Goal: Information Seeking & Learning: Learn about a topic

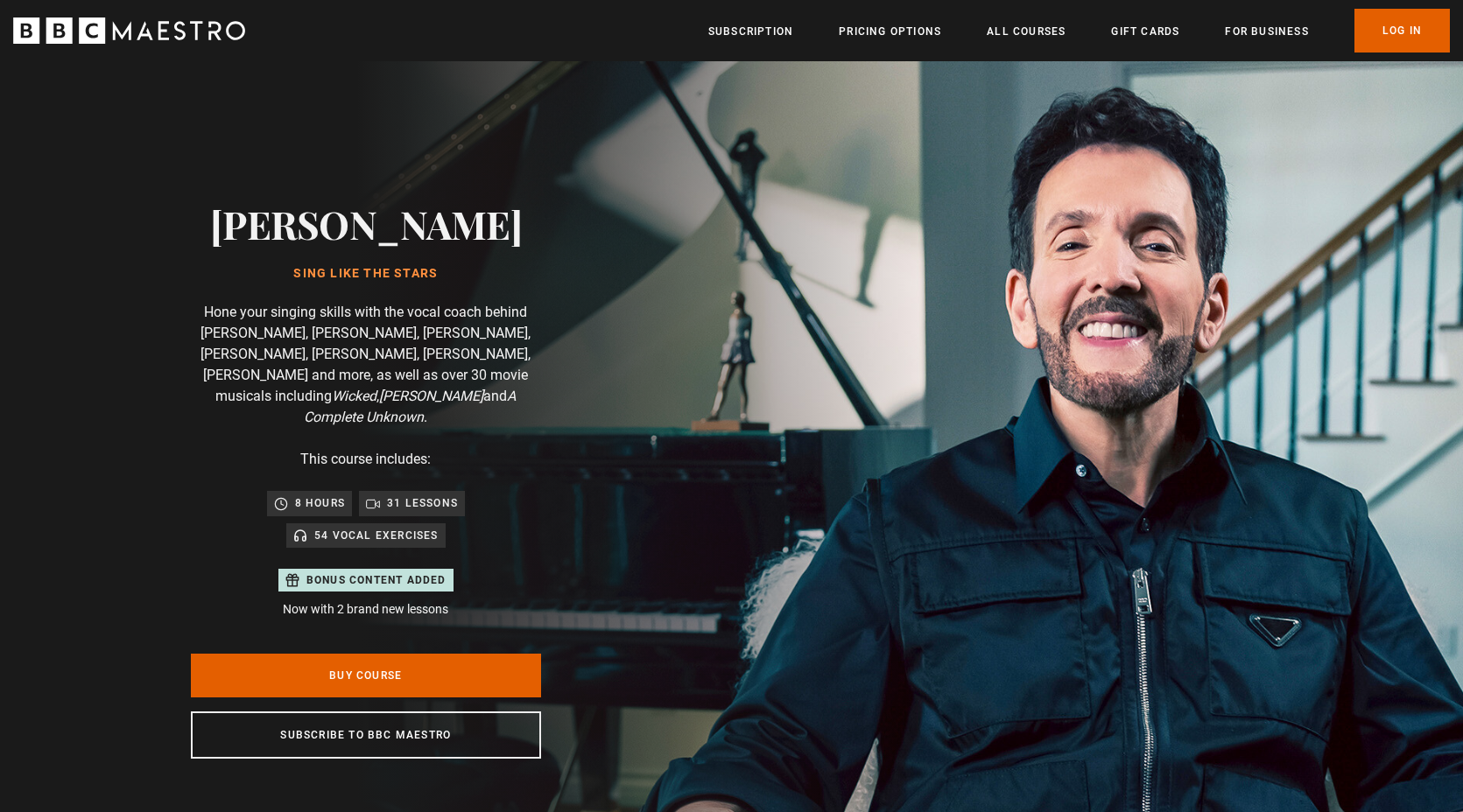
scroll to position [0, 229]
click at [1393, 53] on header "Menu Close Subscription Pricing Options All Courses Gift Cards For business Alr…" at bounding box center [732, 30] width 1463 height 61
click at [1394, 25] on link "Log In" at bounding box center [1402, 31] width 95 height 44
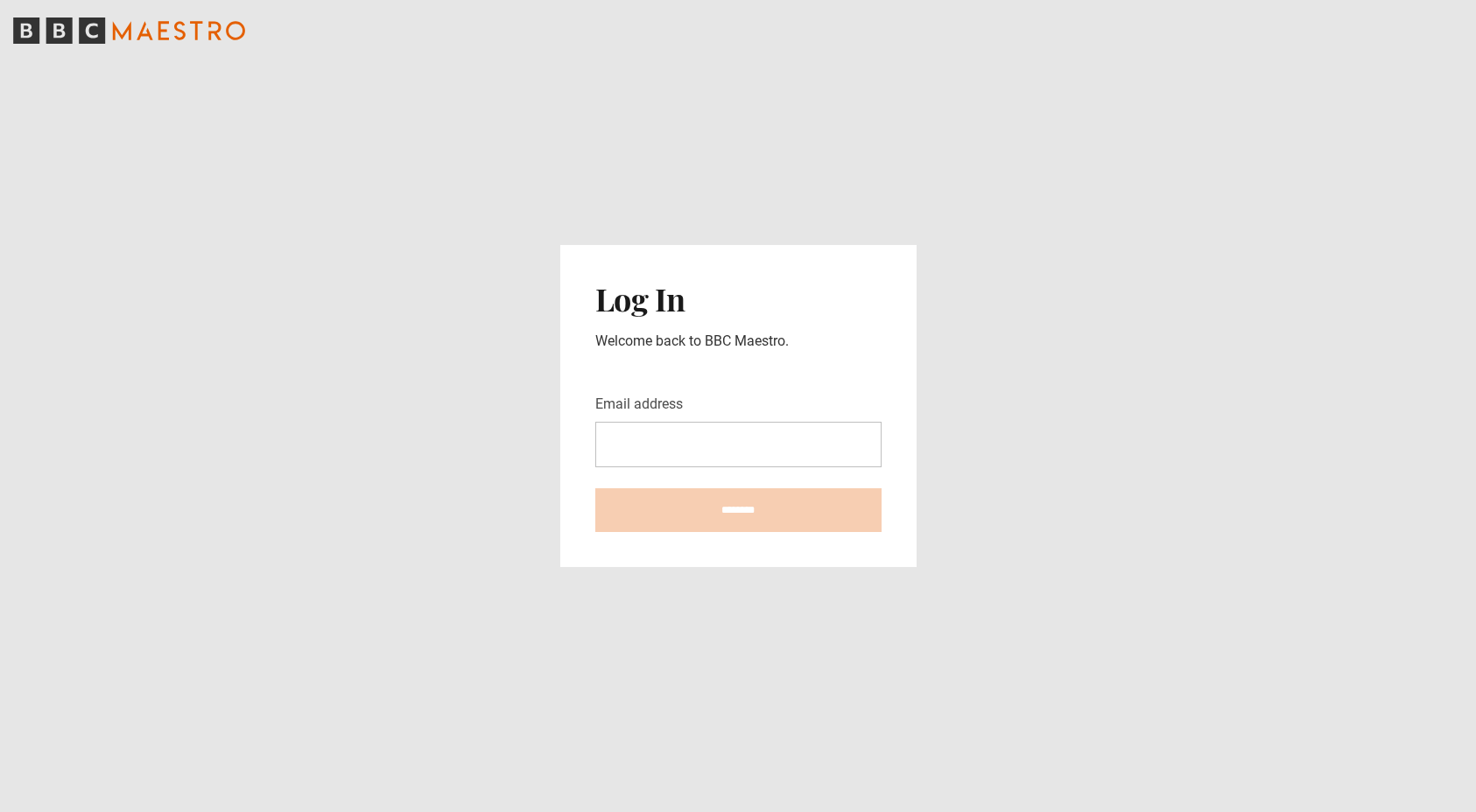
type input "**********"
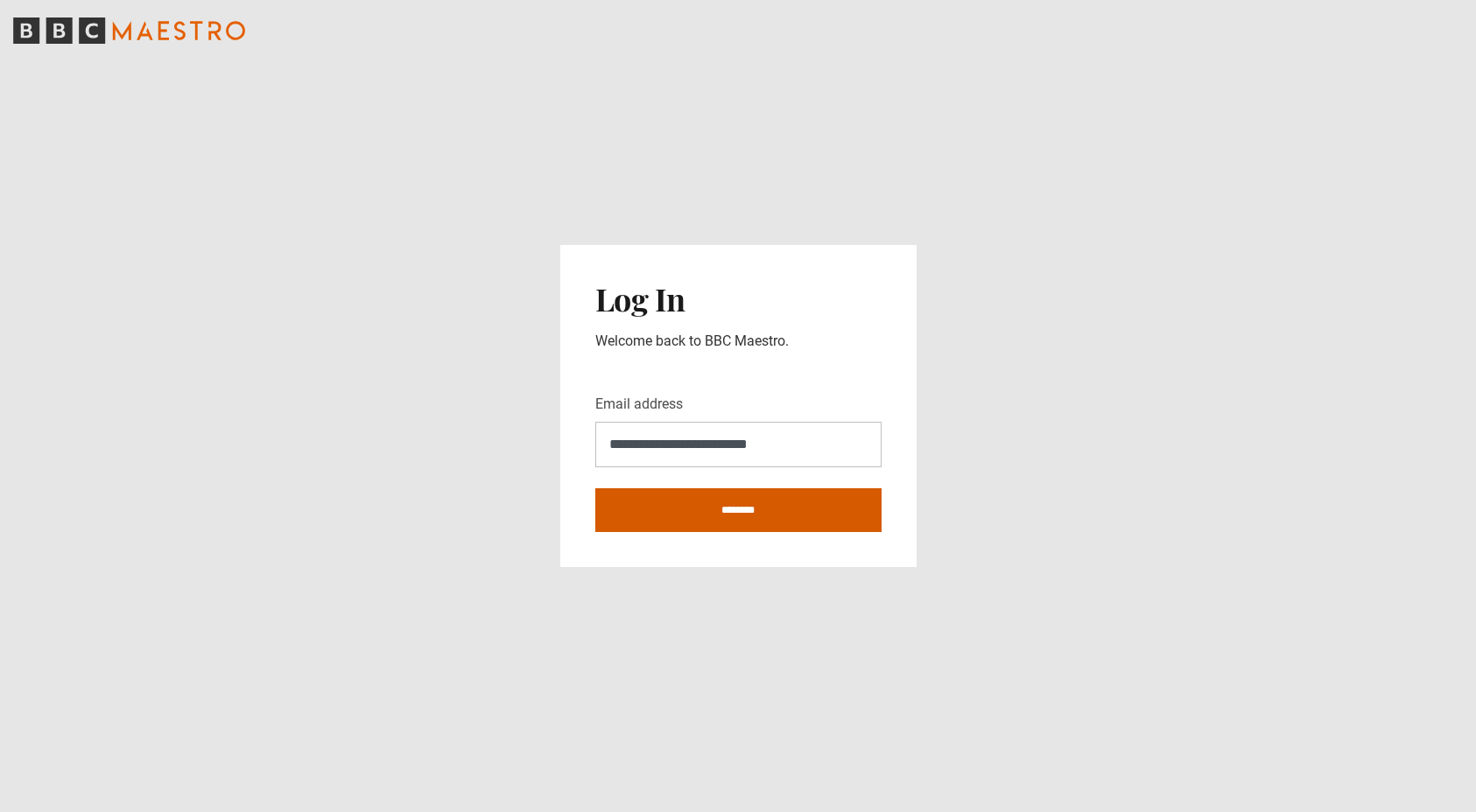
click at [681, 518] on input "********" at bounding box center [739, 510] width 286 height 44
type input "**********"
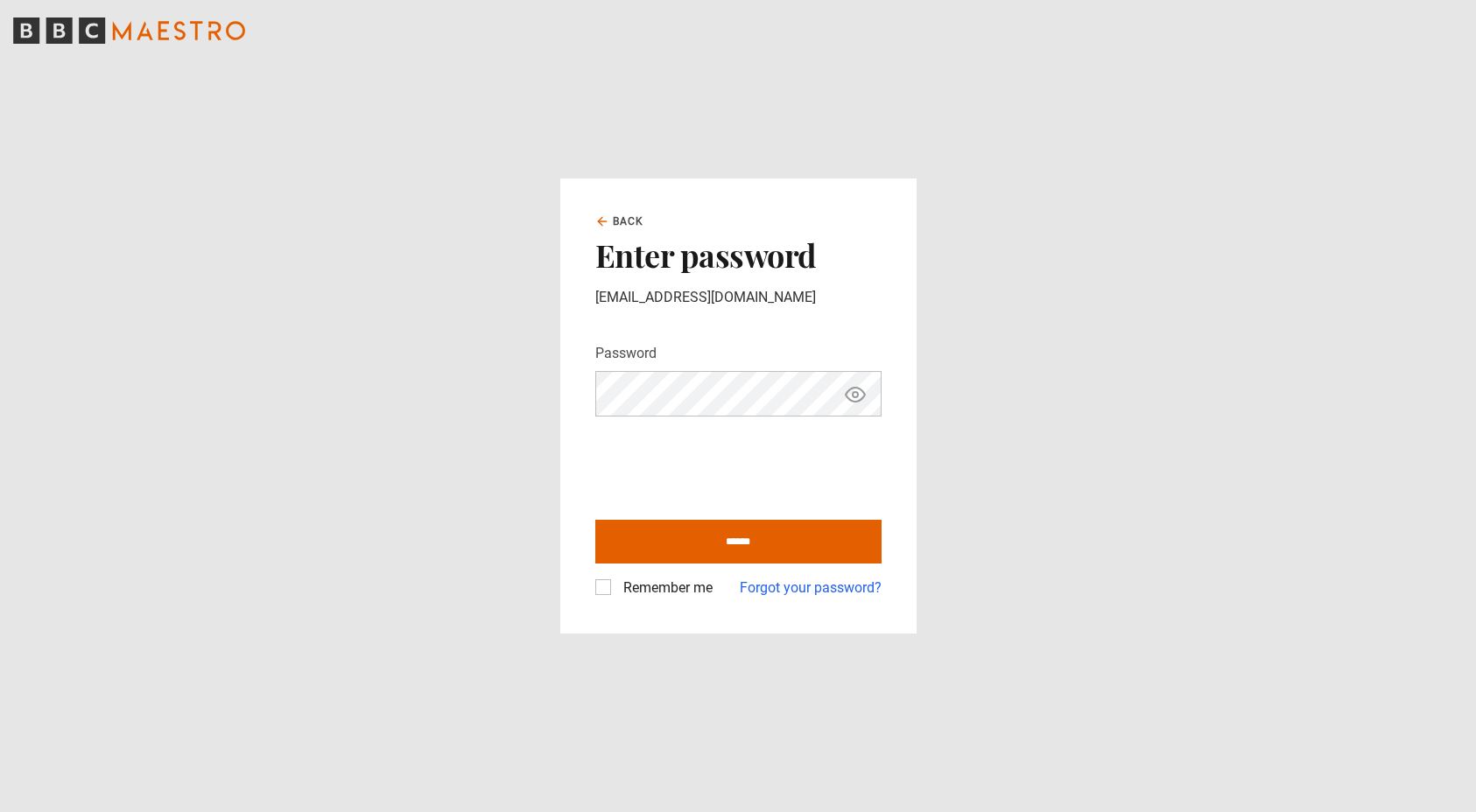
click at [616, 594] on label "Remember me" at bounding box center [664, 587] width 96 height 21
click at [740, 557] on input "******" at bounding box center [739, 542] width 286 height 44
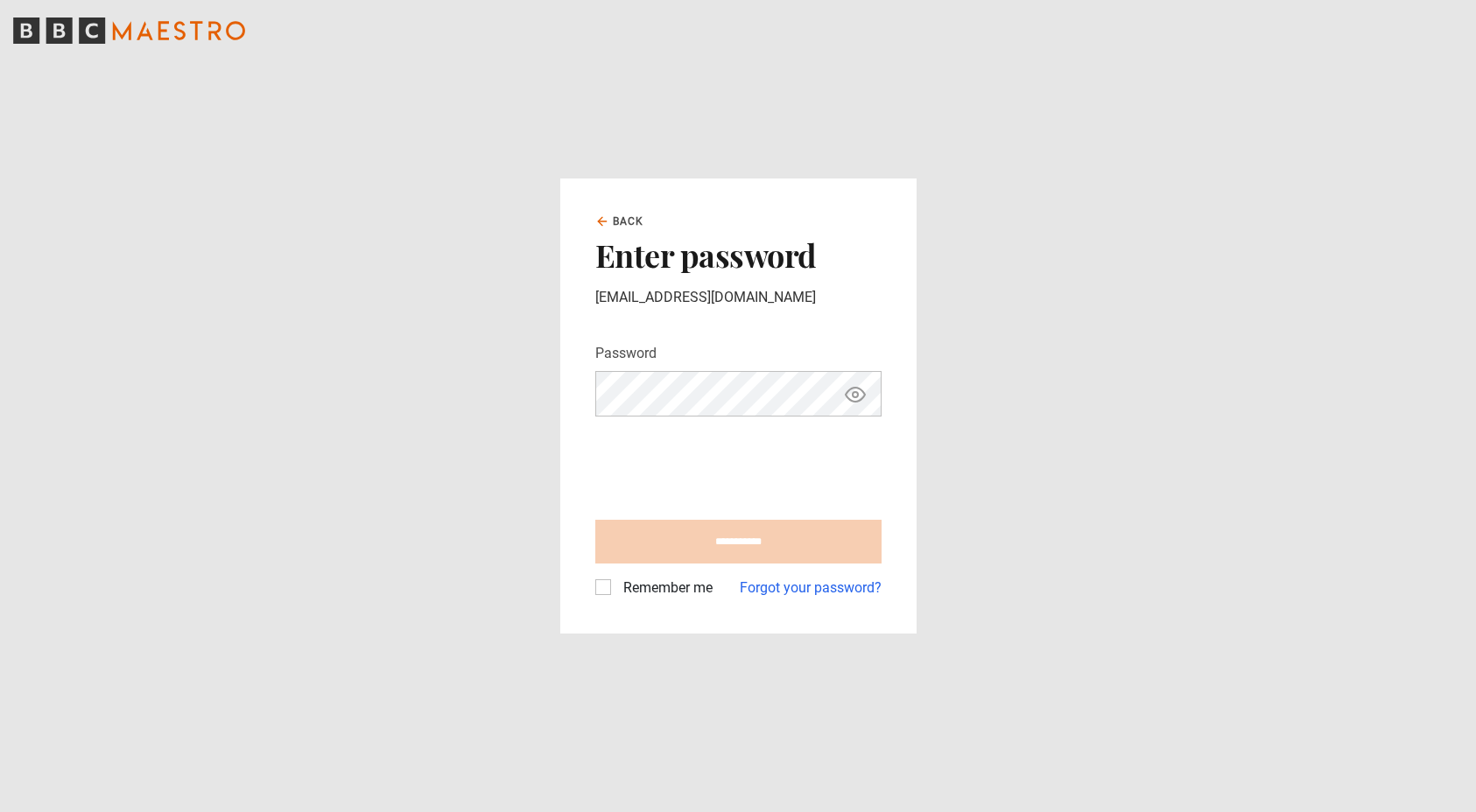
type input "**********"
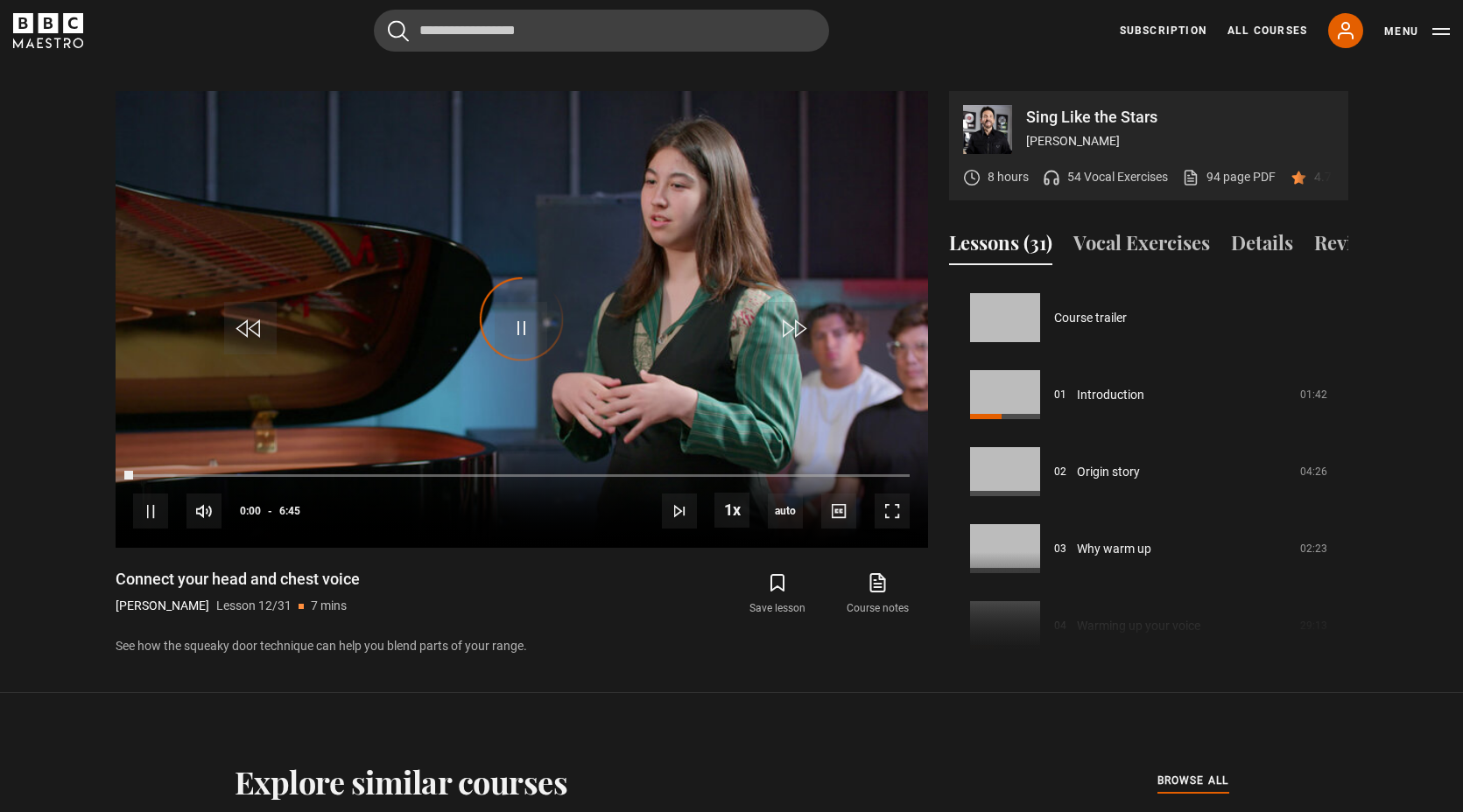
scroll to position [847, 0]
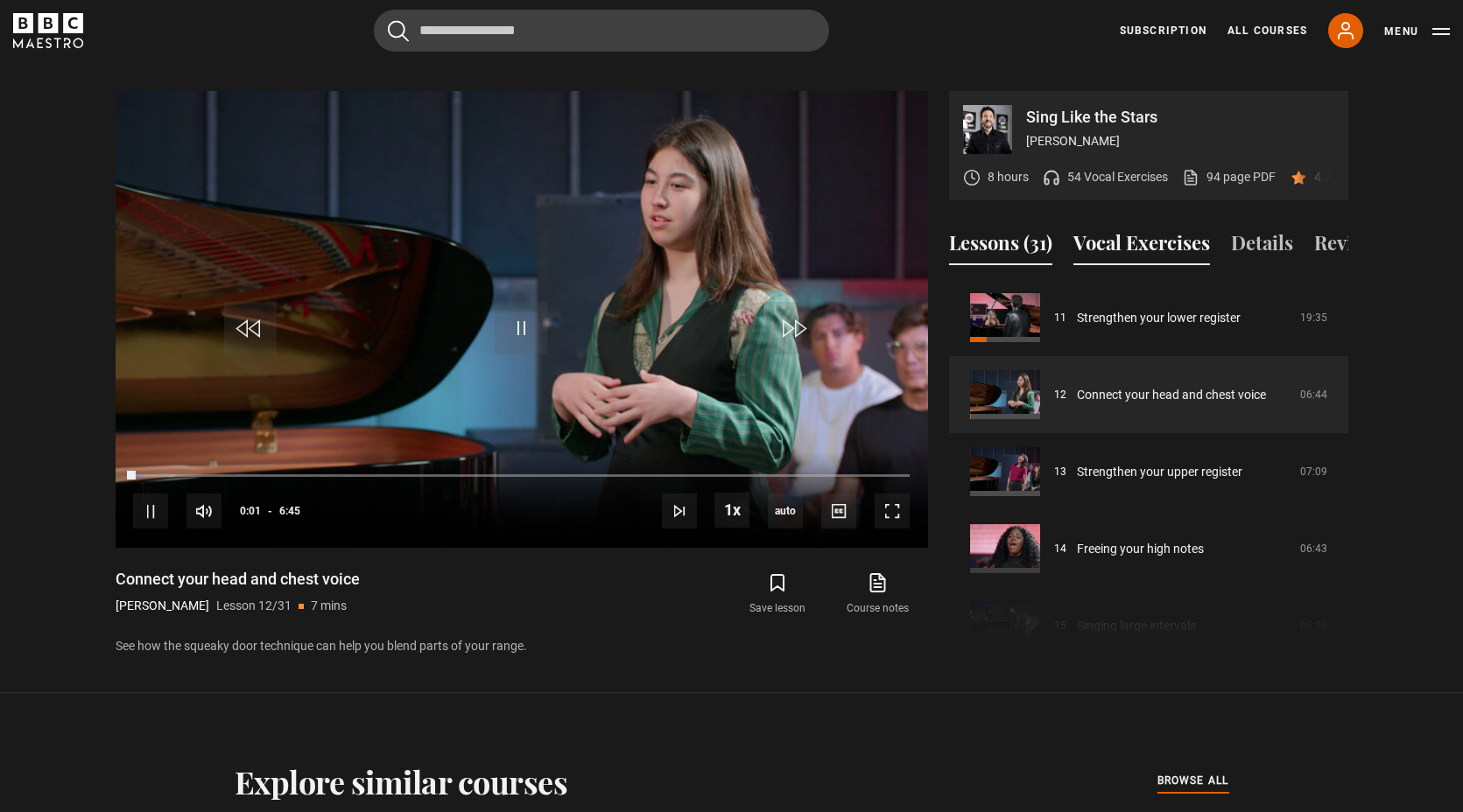
click at [1158, 236] on button "Vocal Exercises" at bounding box center [1141, 247] width 137 height 37
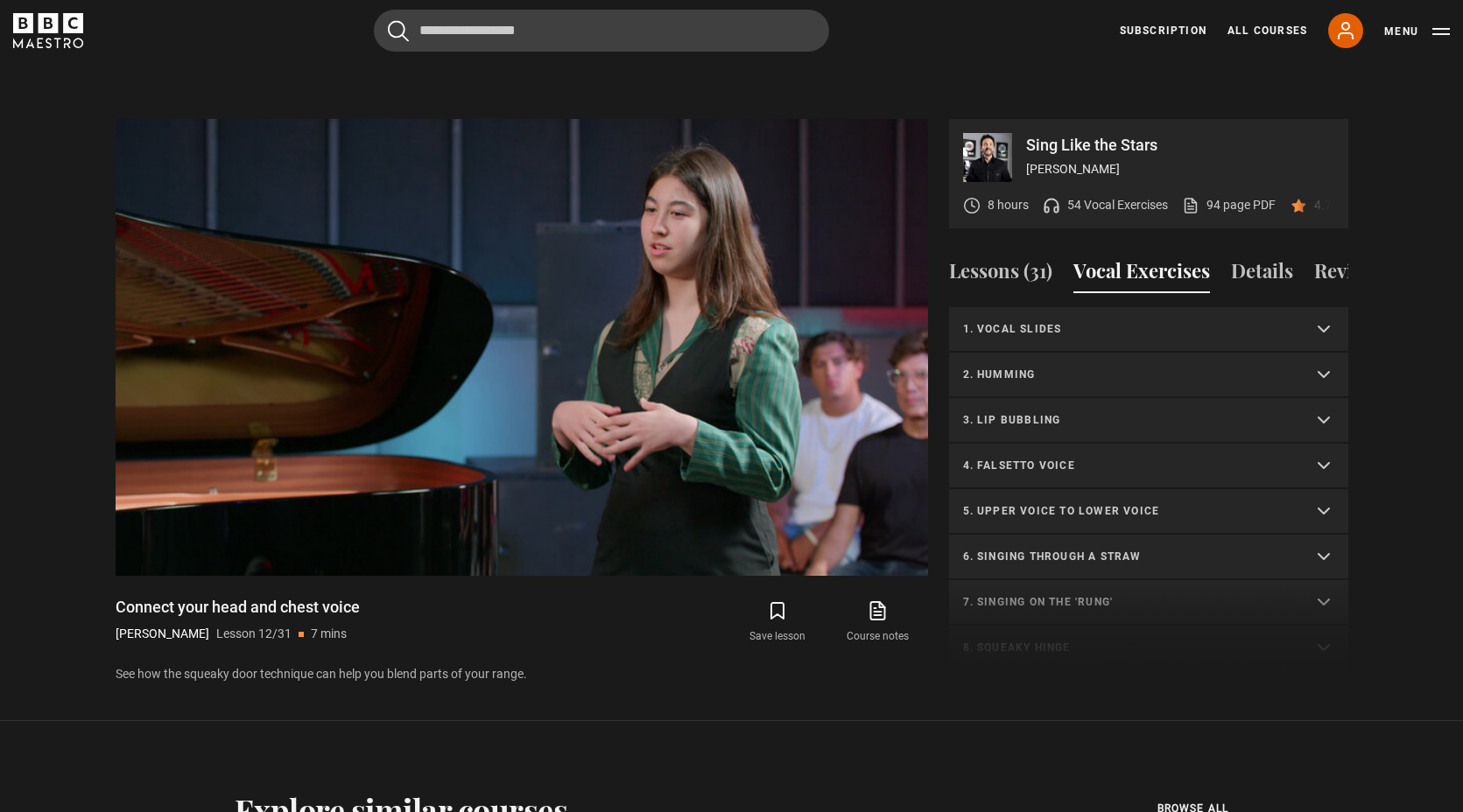
scroll to position [808, 0]
click at [1113, 428] on p "3. Lip bubbling" at bounding box center [1127, 420] width 329 height 16
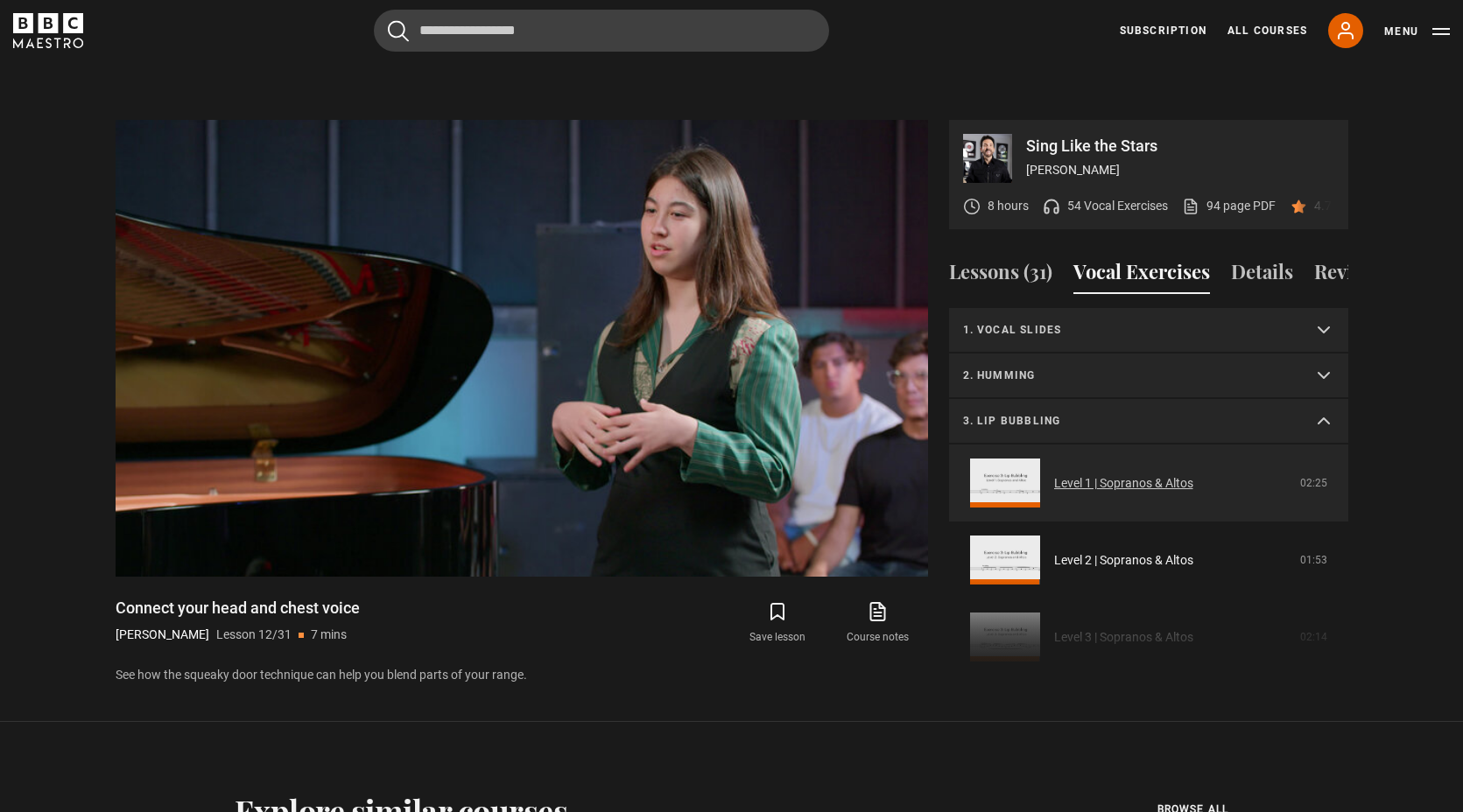
click at [1105, 493] on link "Level 1 | Sopranos & Altos" at bounding box center [1123, 484] width 140 height 18
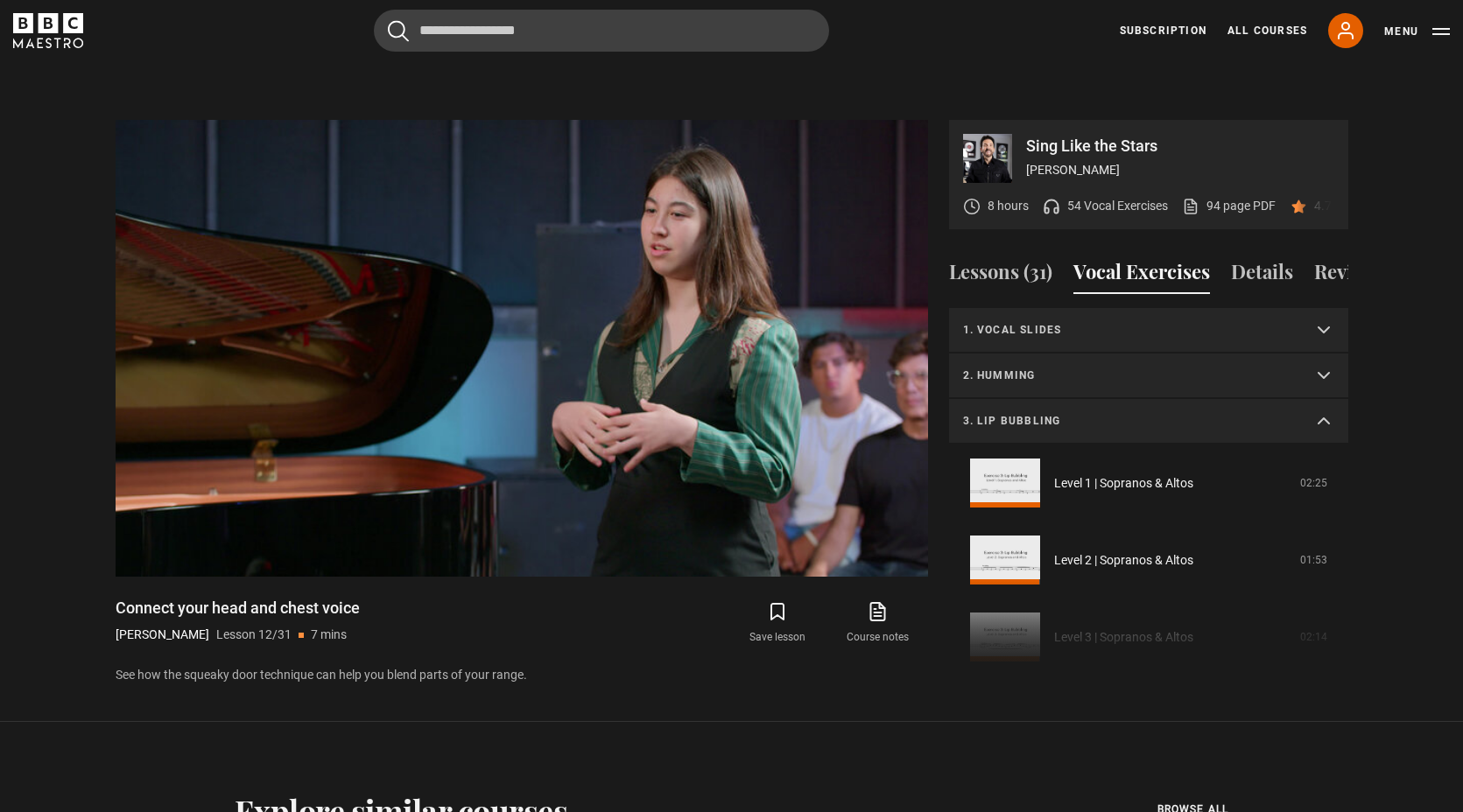
click at [1148, 419] on p "3. Lip bubbling" at bounding box center [1127, 420] width 329 height 16
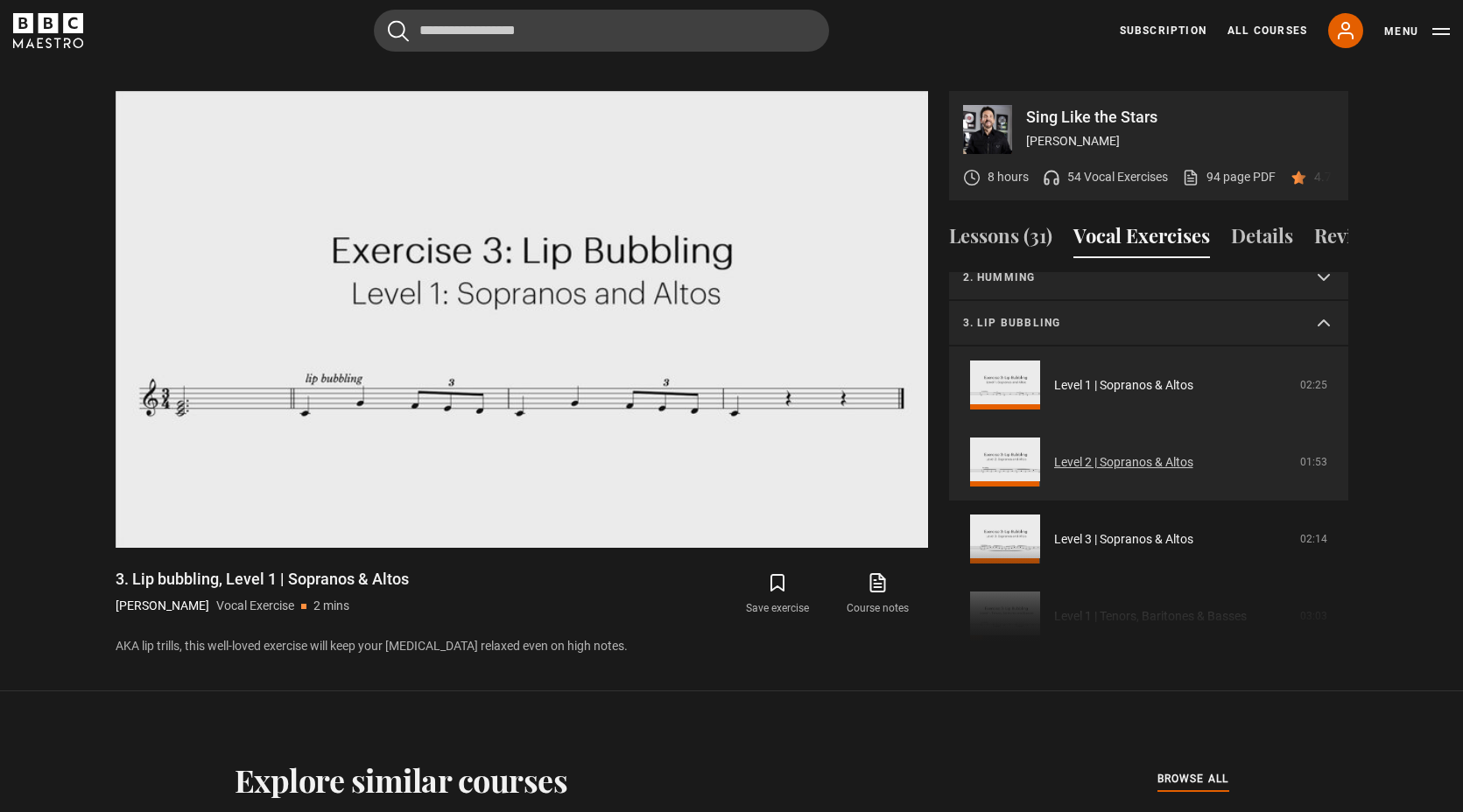
scroll to position [63, 0]
click at [1091, 471] on link "Level 2 | Sopranos & Altos" at bounding box center [1123, 462] width 140 height 18
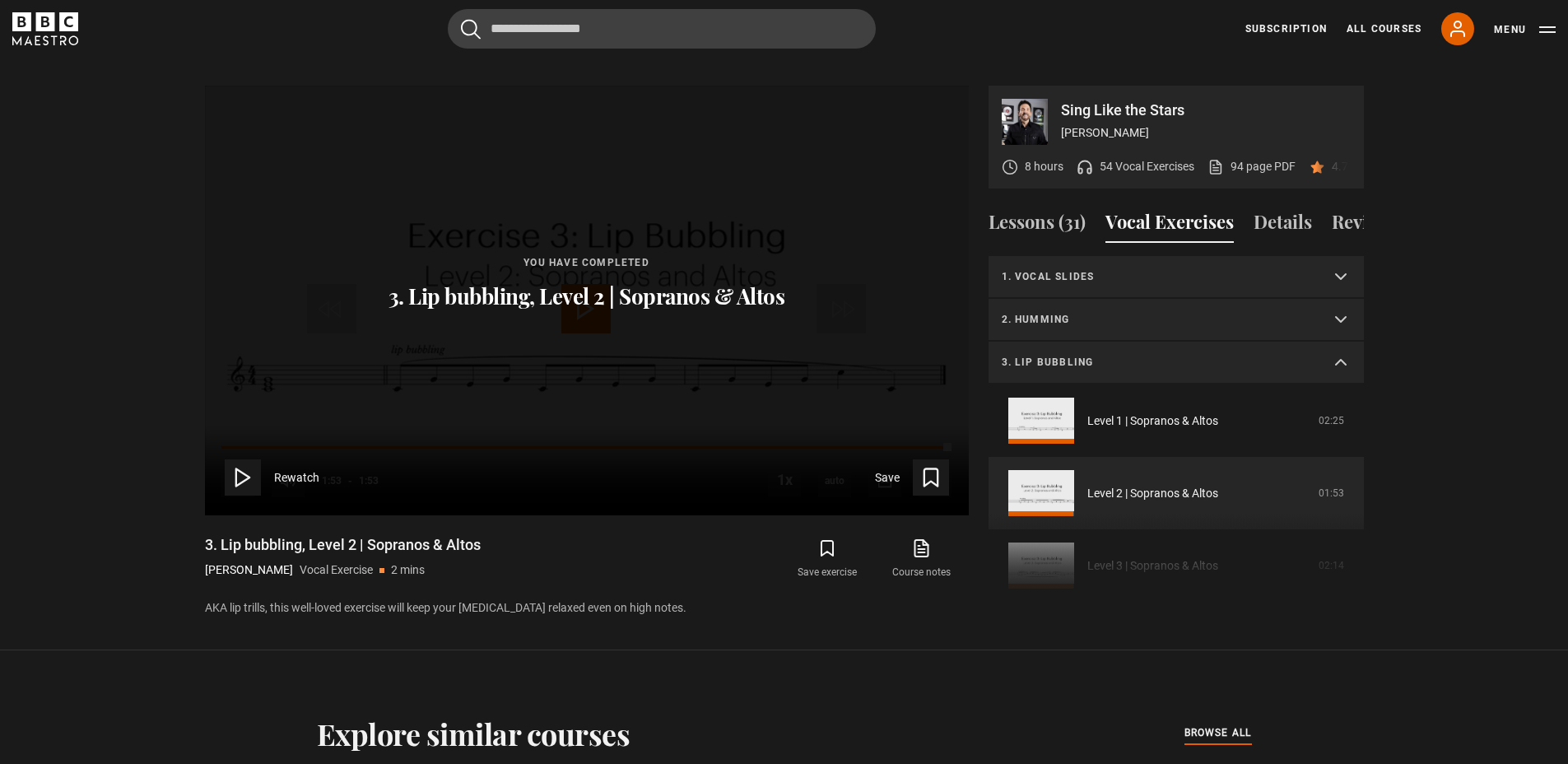
click at [1271, 366] on p "3. Lip bubbling" at bounding box center [1156, 362] width 310 height 15
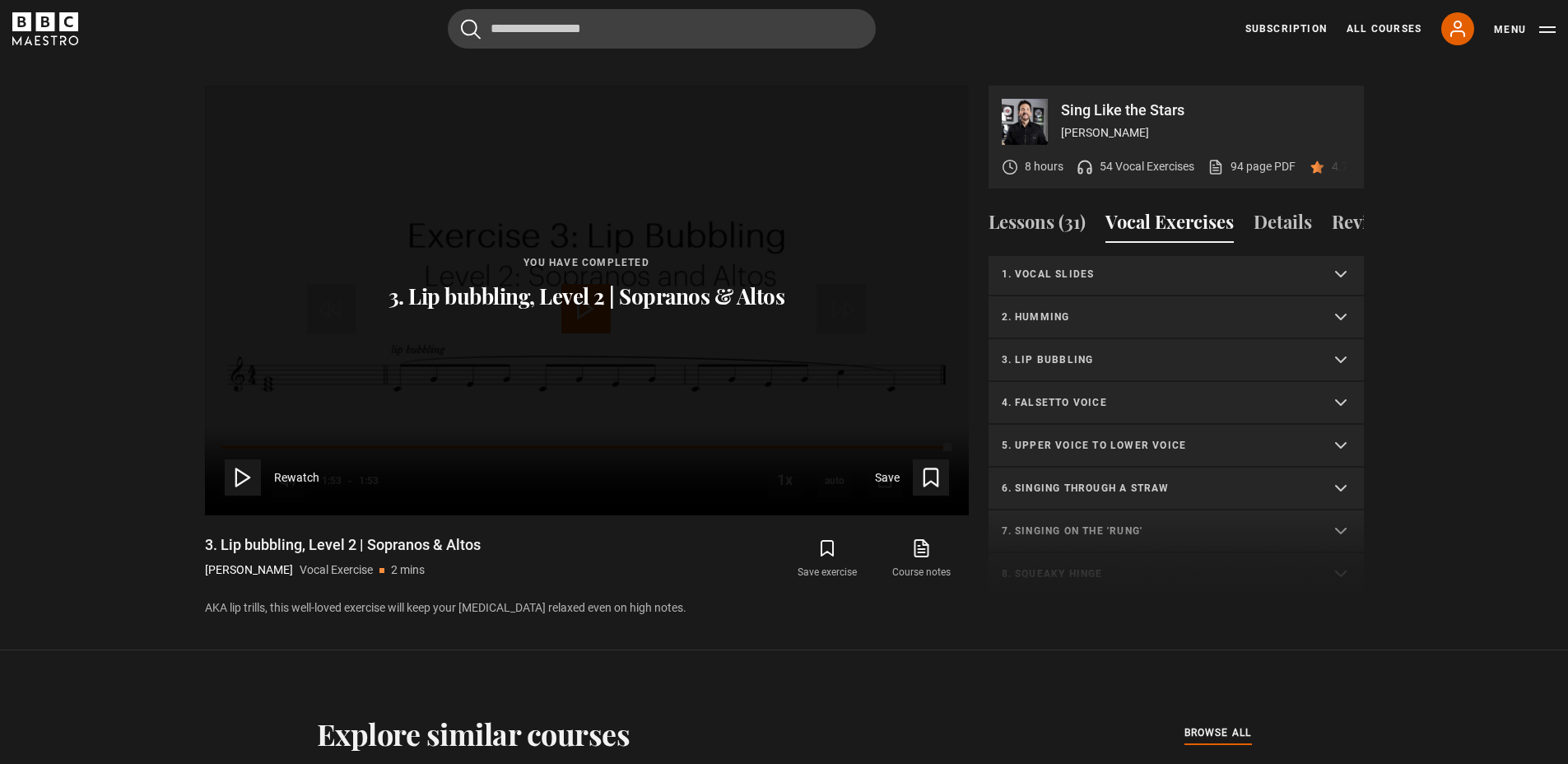
scroll to position [3, 0]
click at [1271, 401] on p "4. Falsetto voice" at bounding box center [1156, 401] width 310 height 15
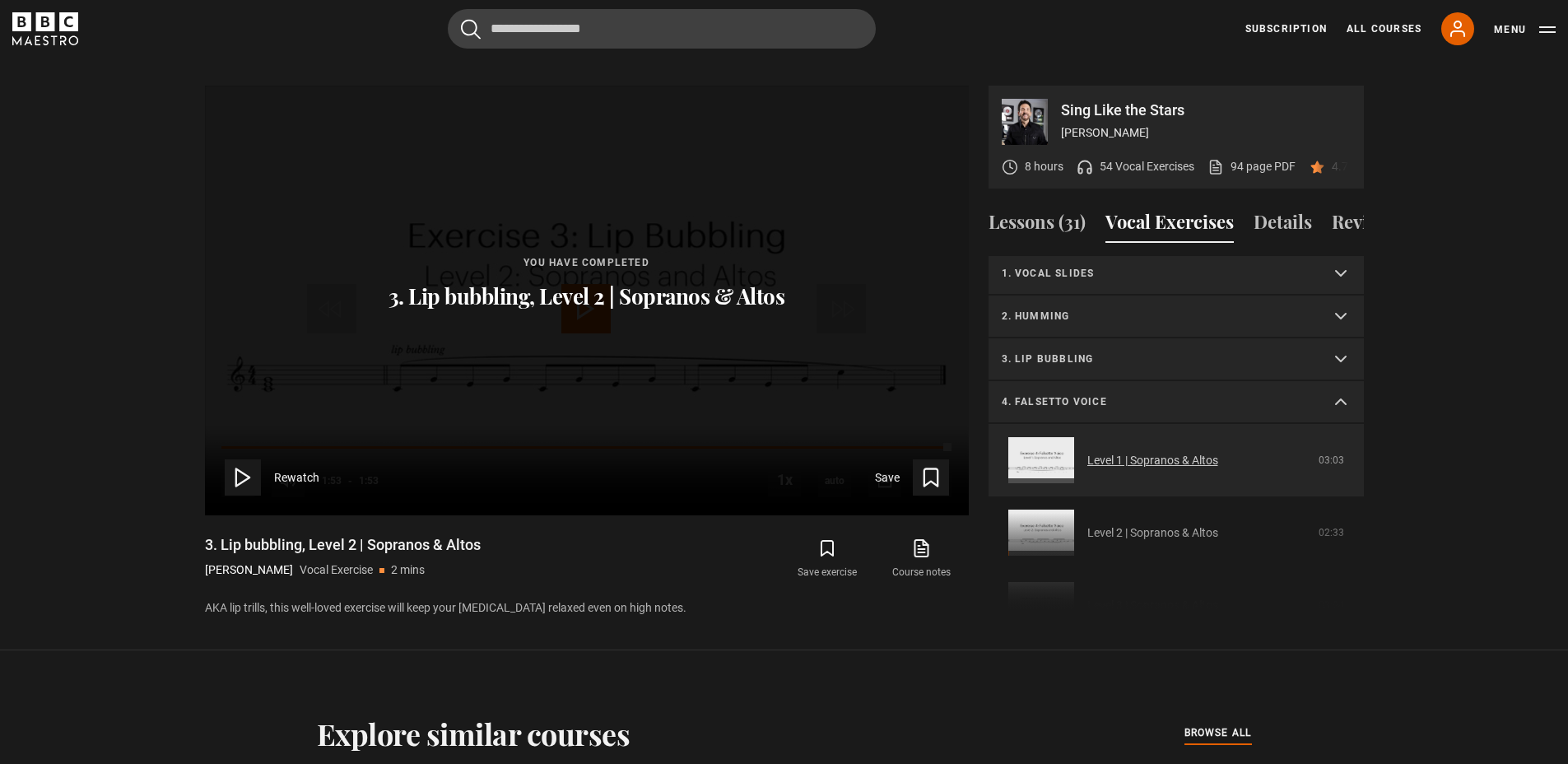
click at [1199, 470] on link "Level 1 | Sopranos & Altos" at bounding box center [1153, 461] width 131 height 17
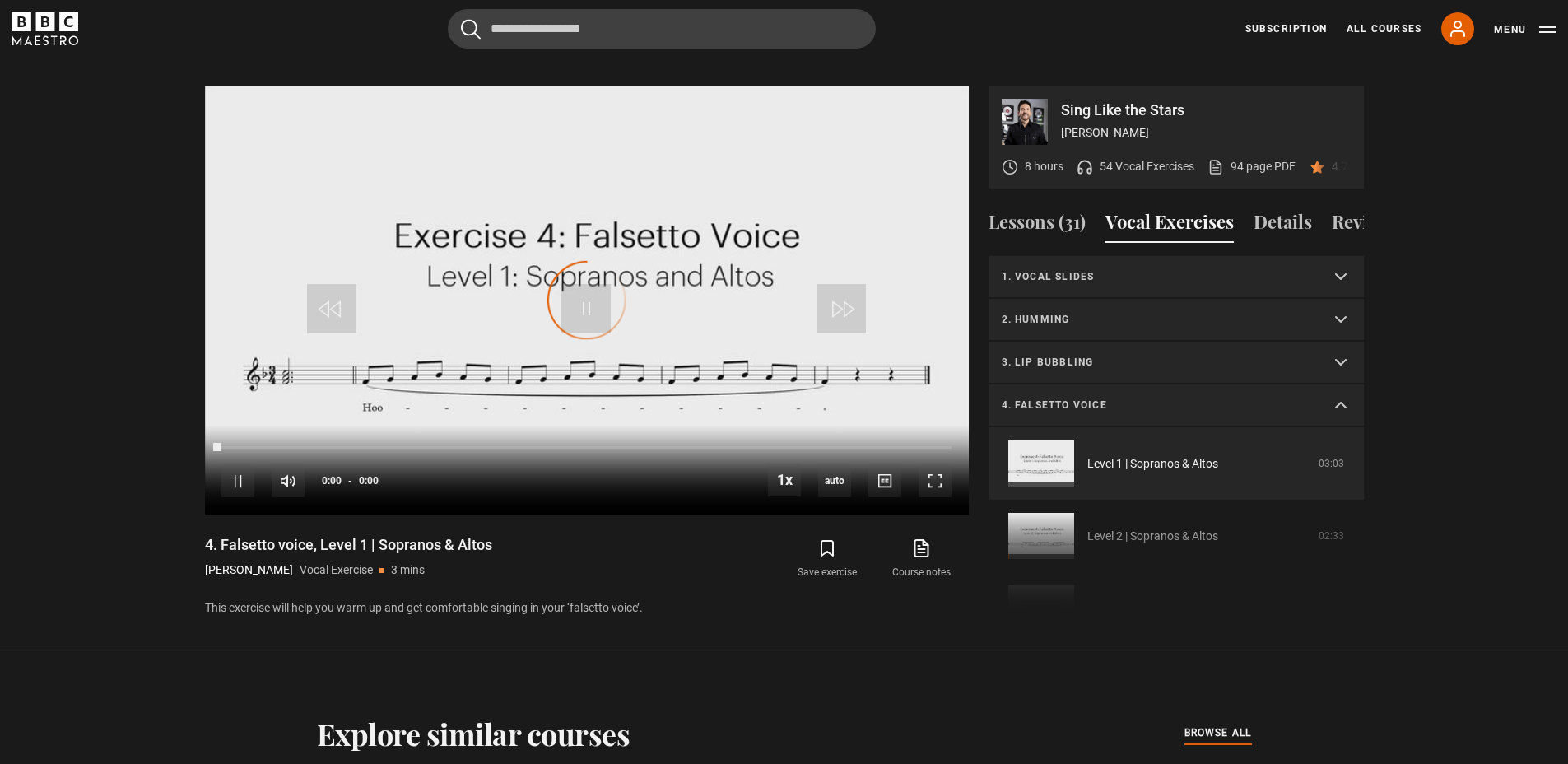
scroll to position [98, 0]
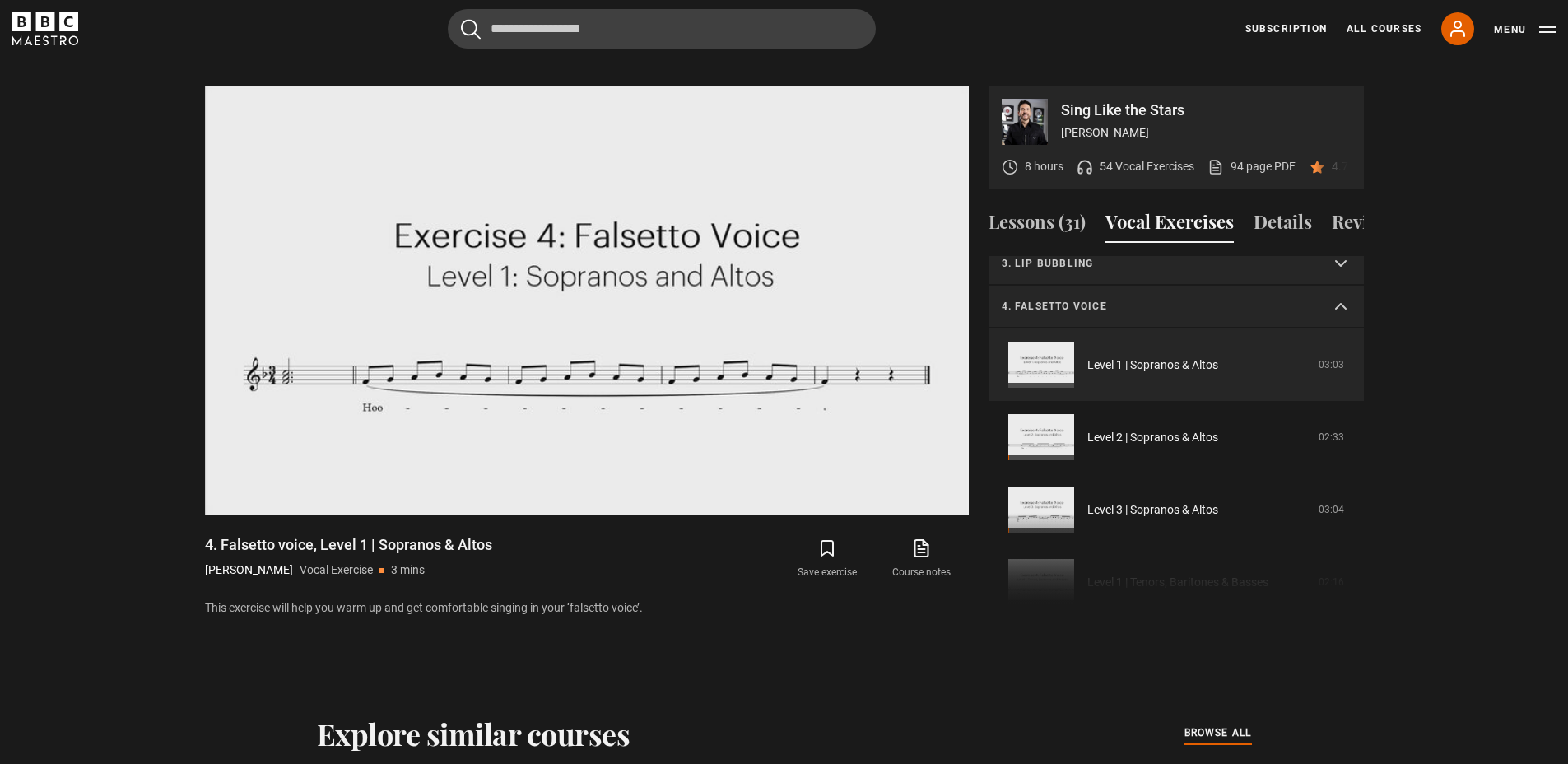
click at [1294, 306] on p "4. Falsetto voice" at bounding box center [1156, 306] width 310 height 15
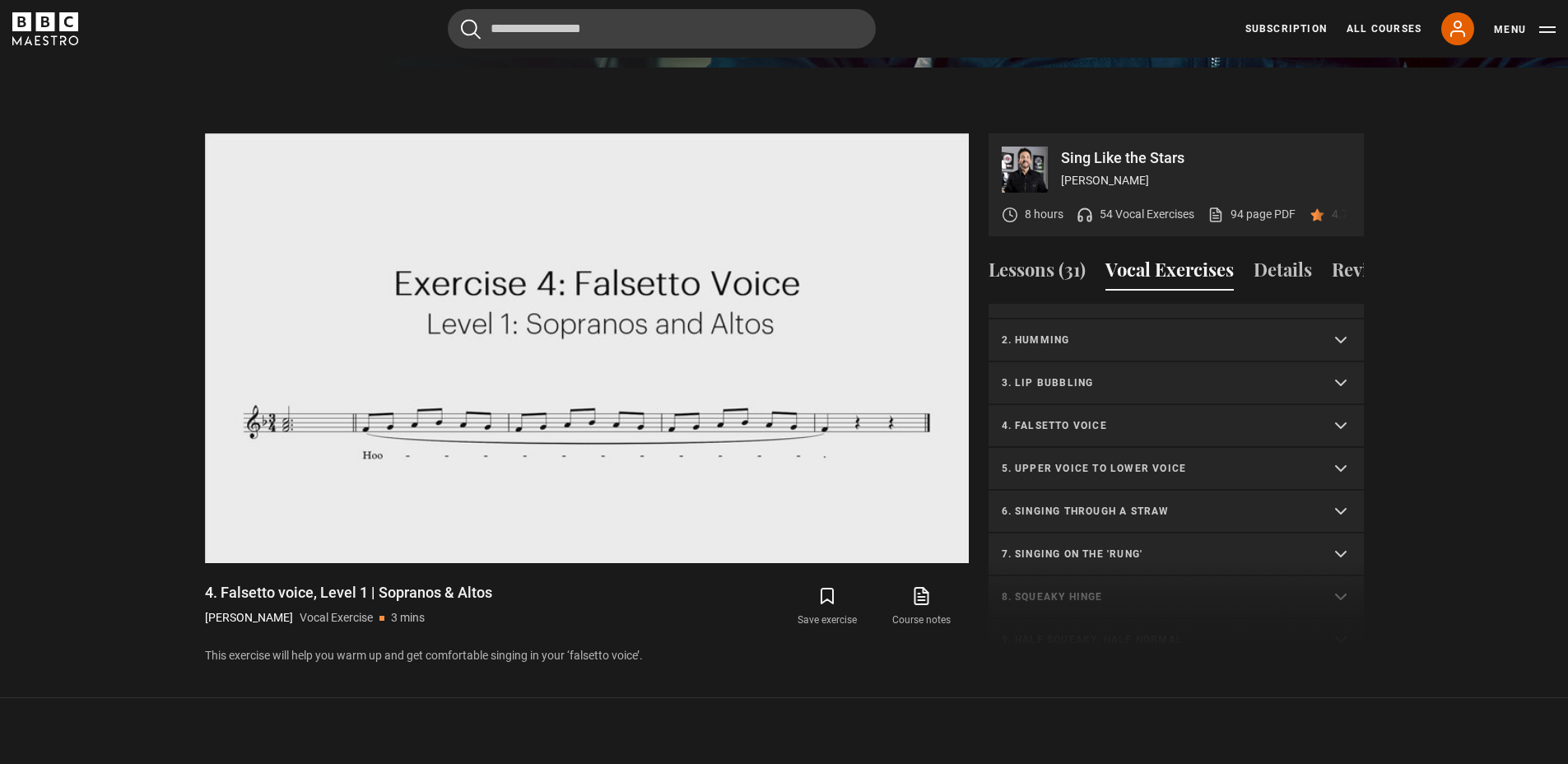
scroll to position [73, 0]
click at [1193, 419] on p "5. Upper voice to lower voice" at bounding box center [1156, 422] width 310 height 15
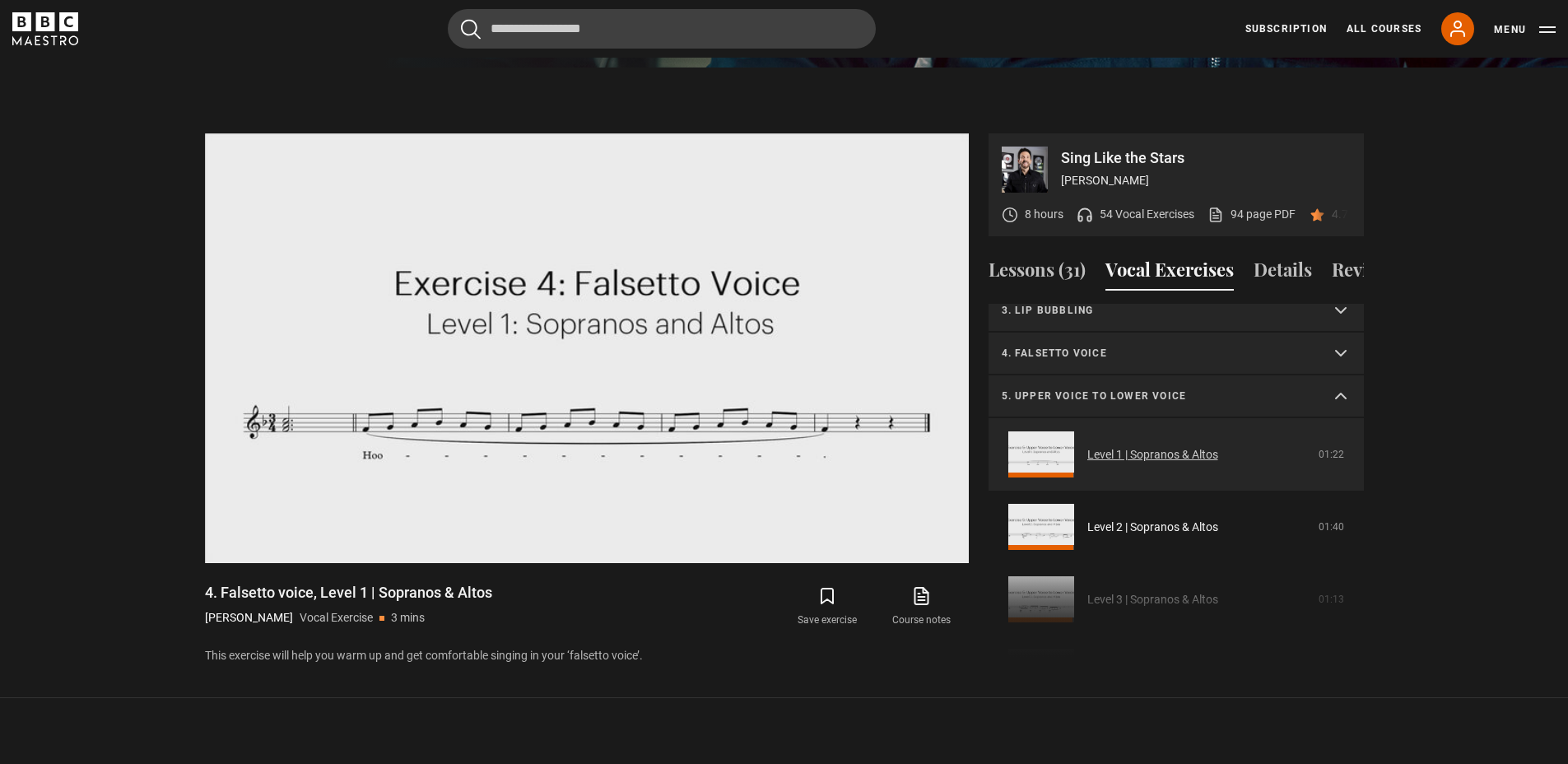
scroll to position [136, 0]
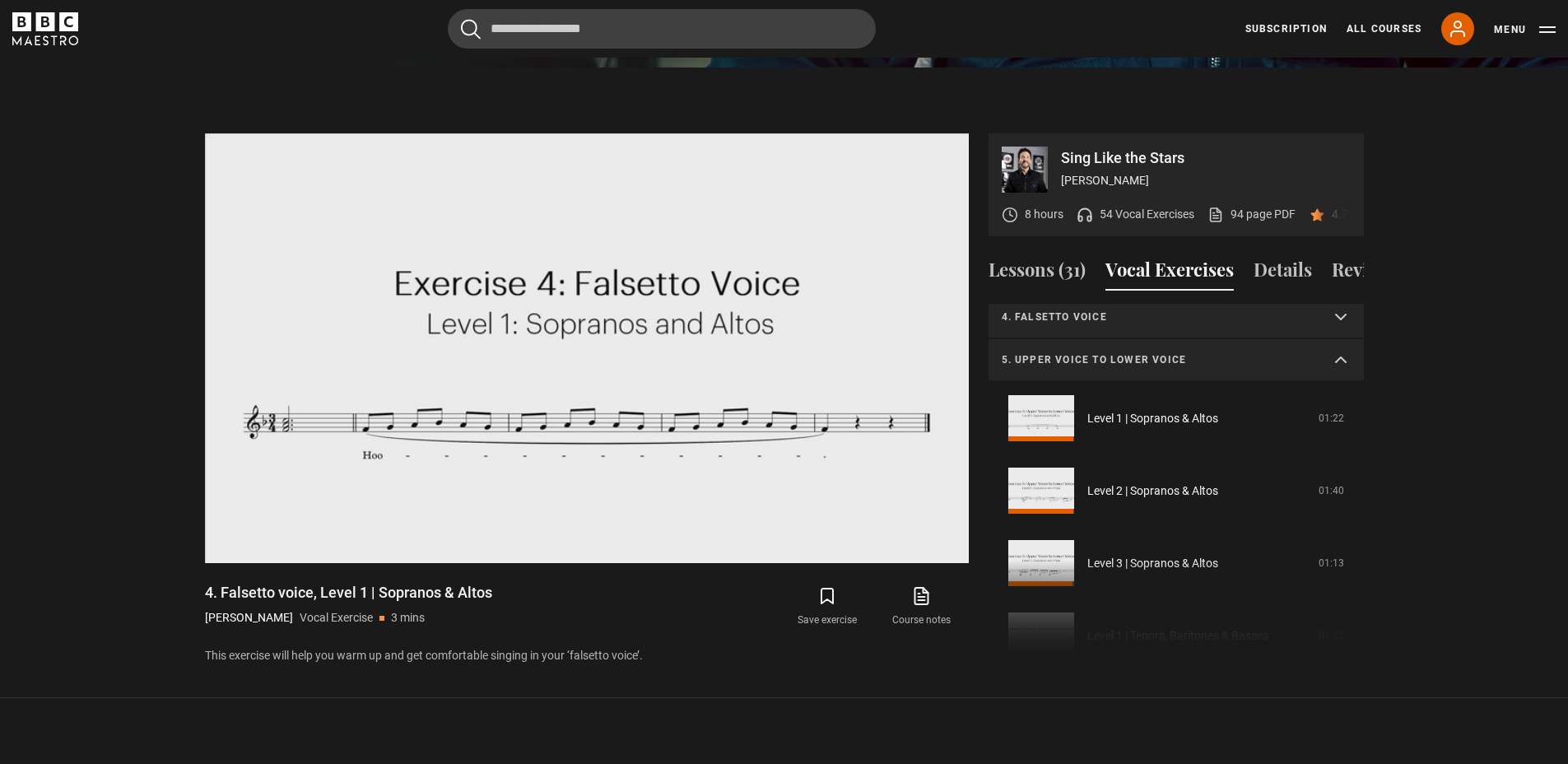
click at [1282, 365] on p "5. Upper voice to lower voice" at bounding box center [1156, 359] width 310 height 15
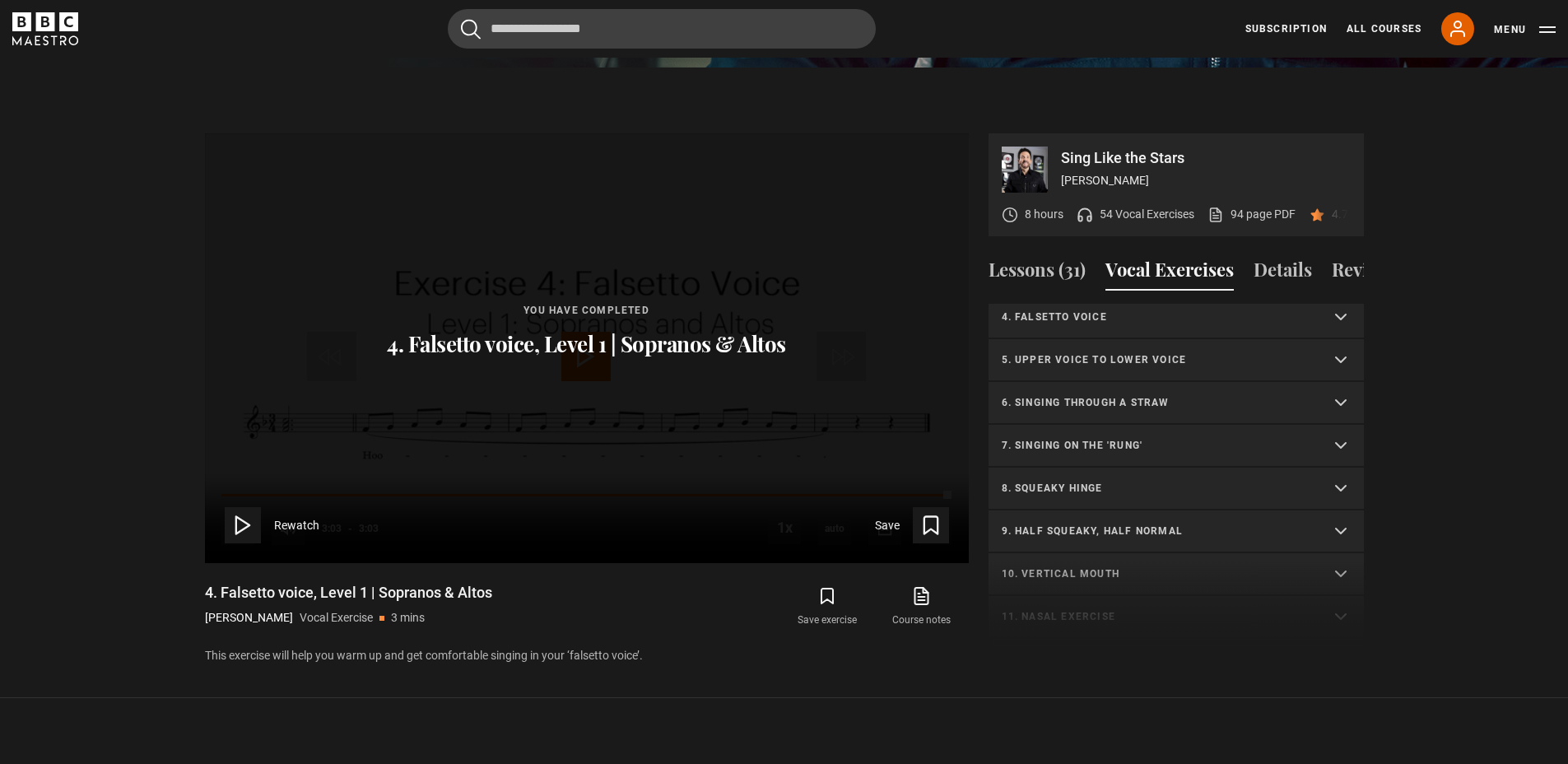
click at [1188, 394] on summary "6. Singing through a straw" at bounding box center [1175, 404] width 375 height 43
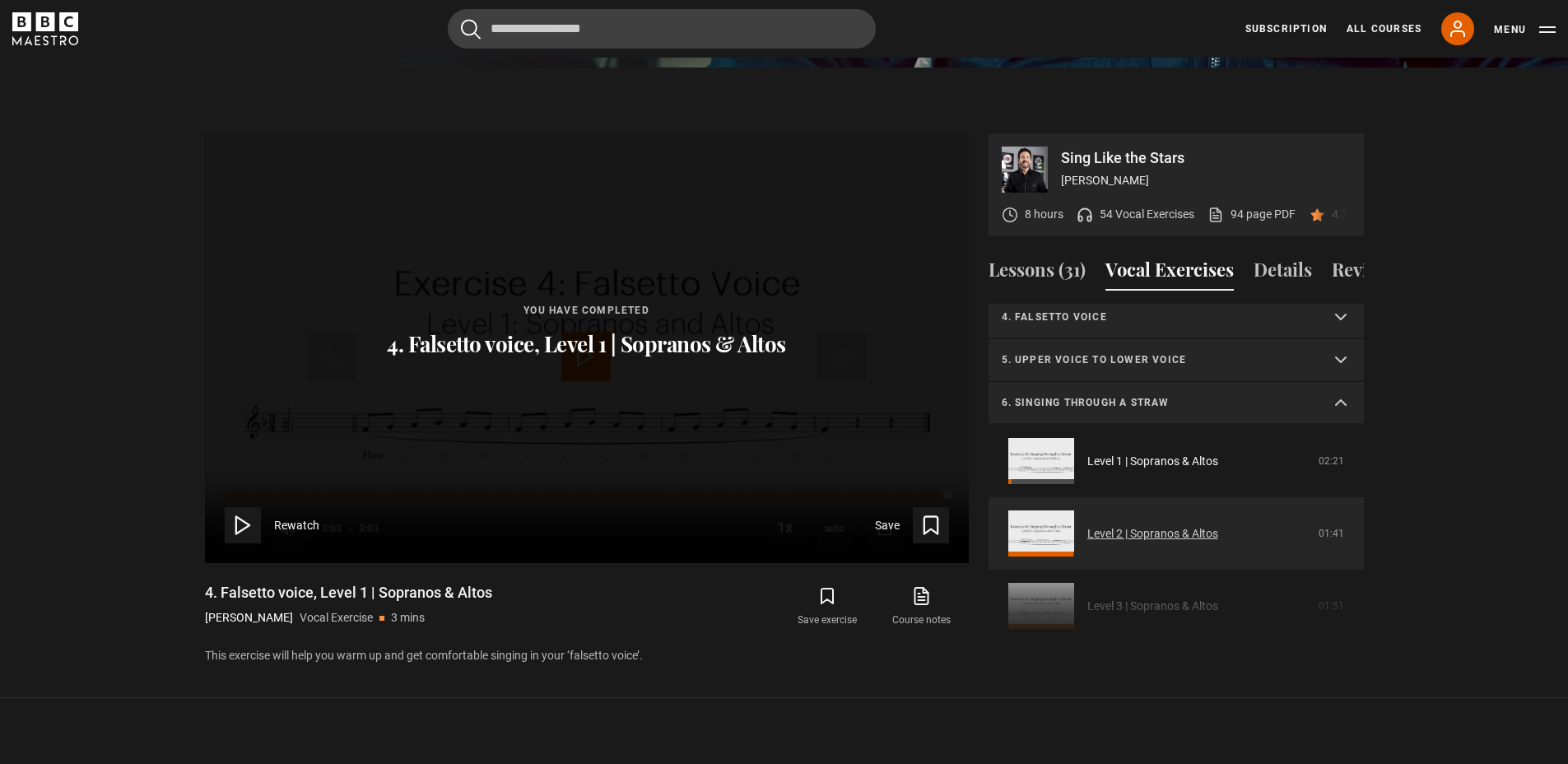
click at [1160, 543] on link "Level 2 | Sopranos & Altos" at bounding box center [1153, 534] width 131 height 17
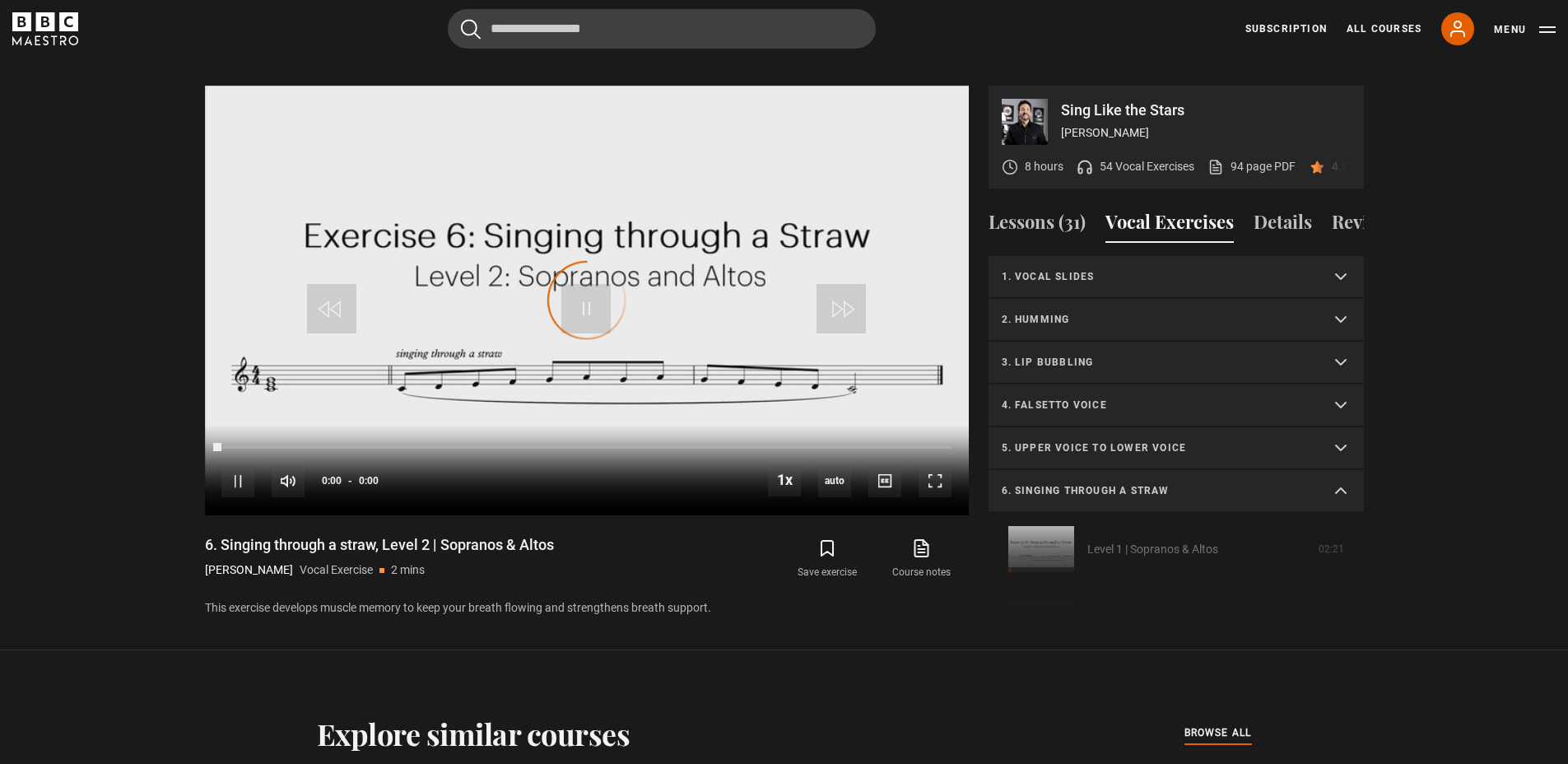
scroll to position [257, 0]
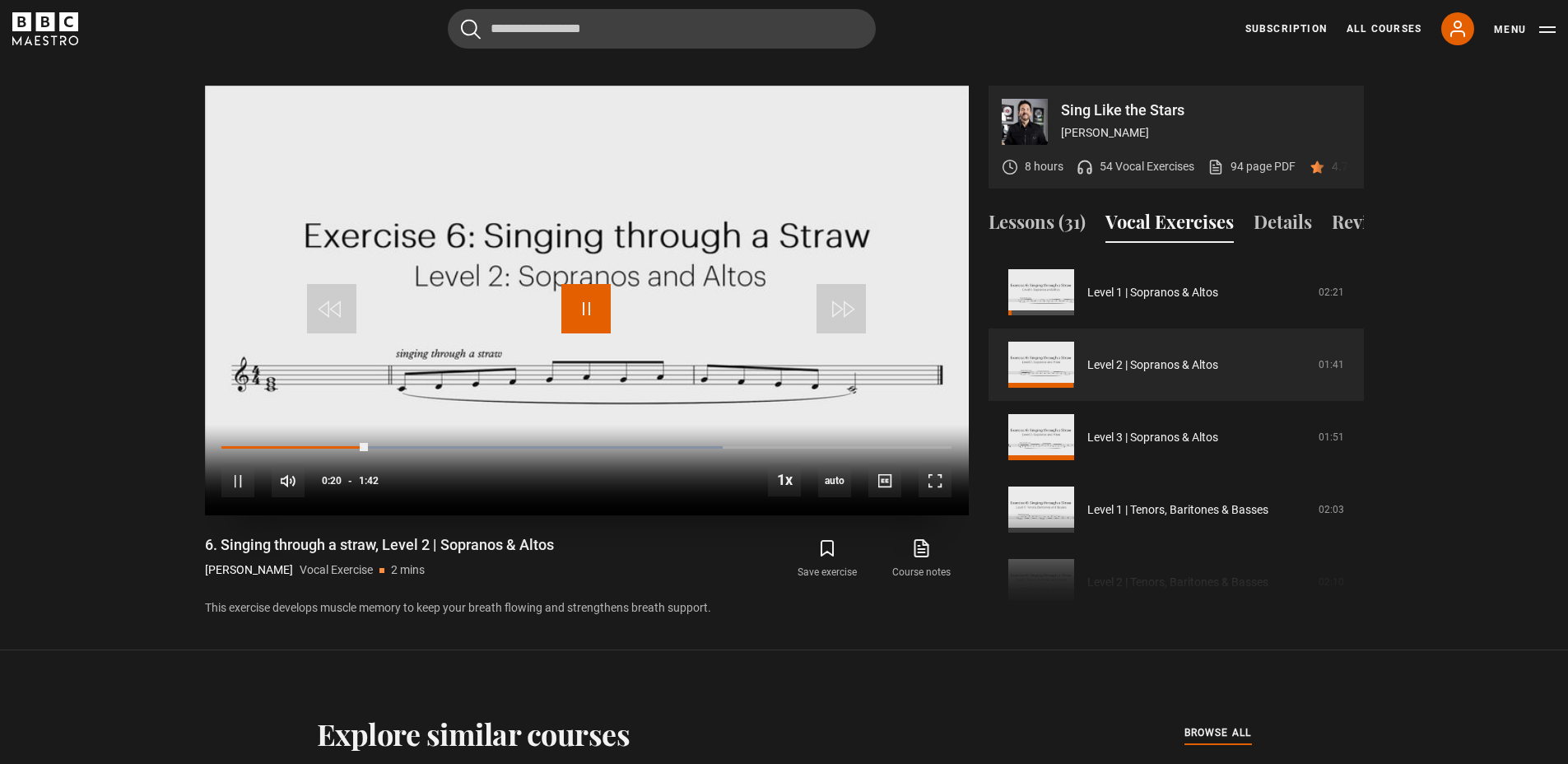
click at [594, 303] on span "Video Player" at bounding box center [585, 308] width 49 height 49
click at [89, 340] on section "Sing Like the Stars Eric Vetro 8 hours 54 Vocal Exercises 94 page PDF (opens in…" at bounding box center [784, 335] width 1568 height 631
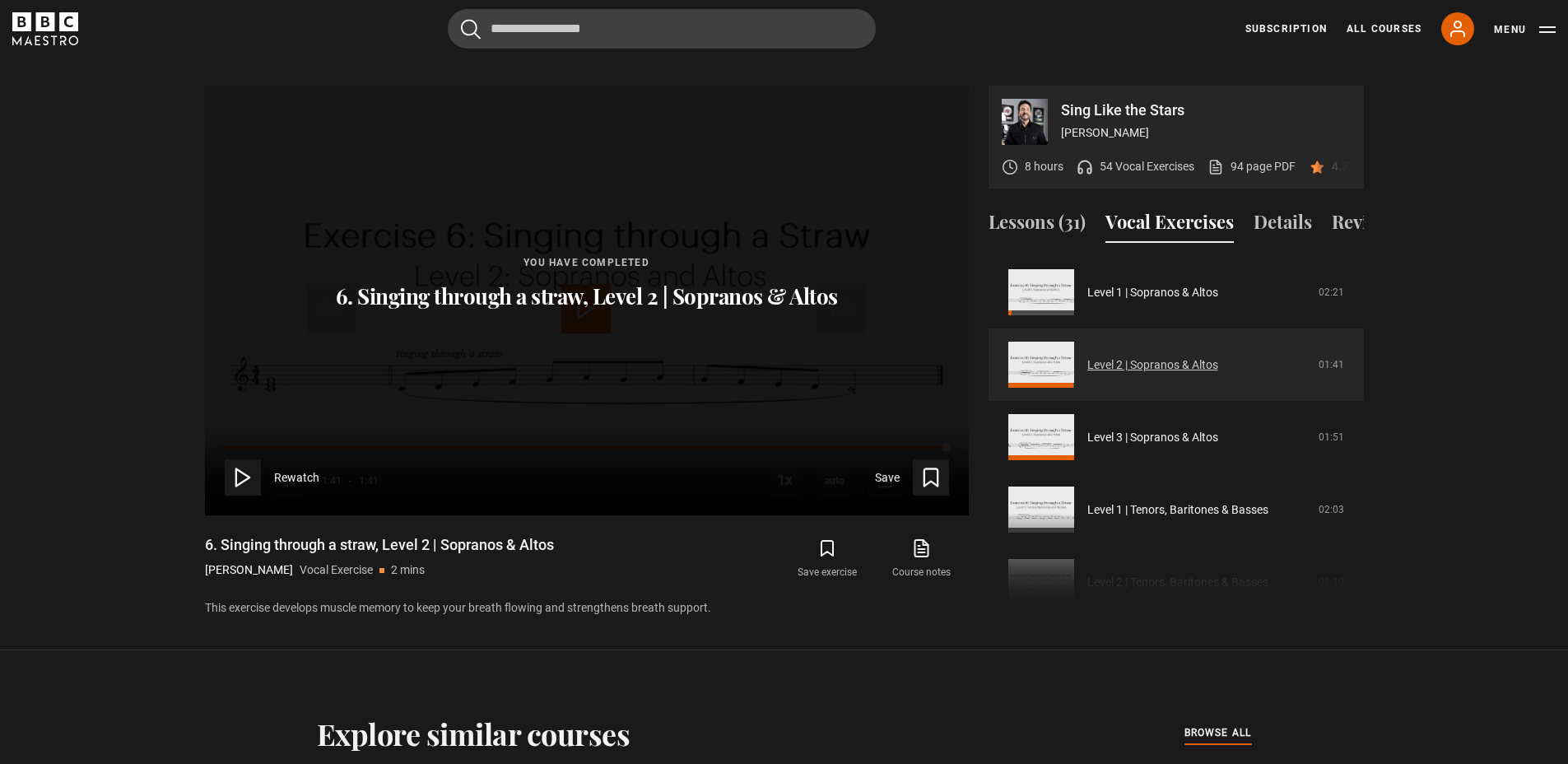
scroll to position [196, 0]
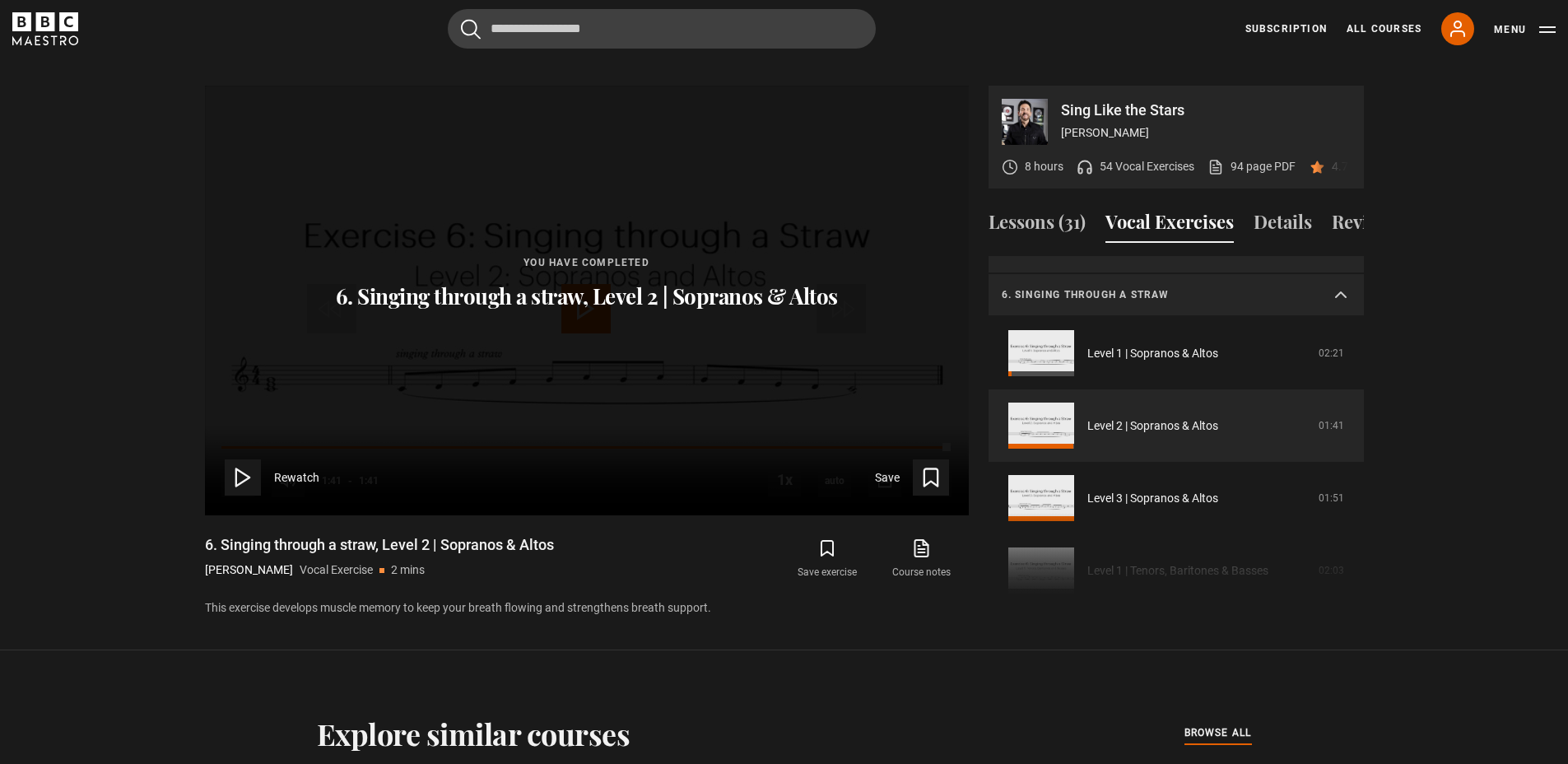
click at [1219, 290] on p "6. Singing through a straw" at bounding box center [1156, 294] width 310 height 15
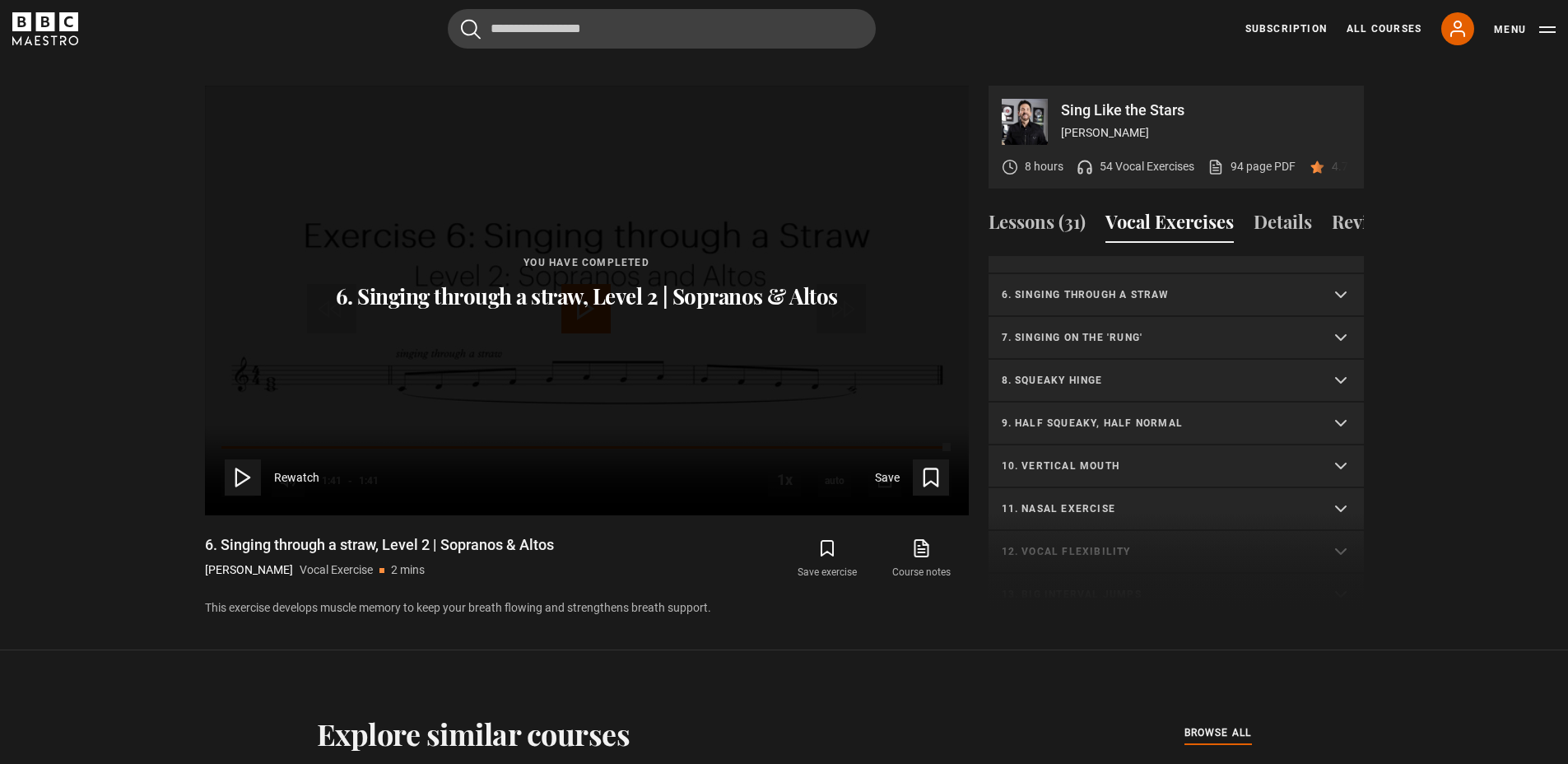
click at [1178, 342] on p "7. Singing on the 'rung'" at bounding box center [1156, 337] width 310 height 15
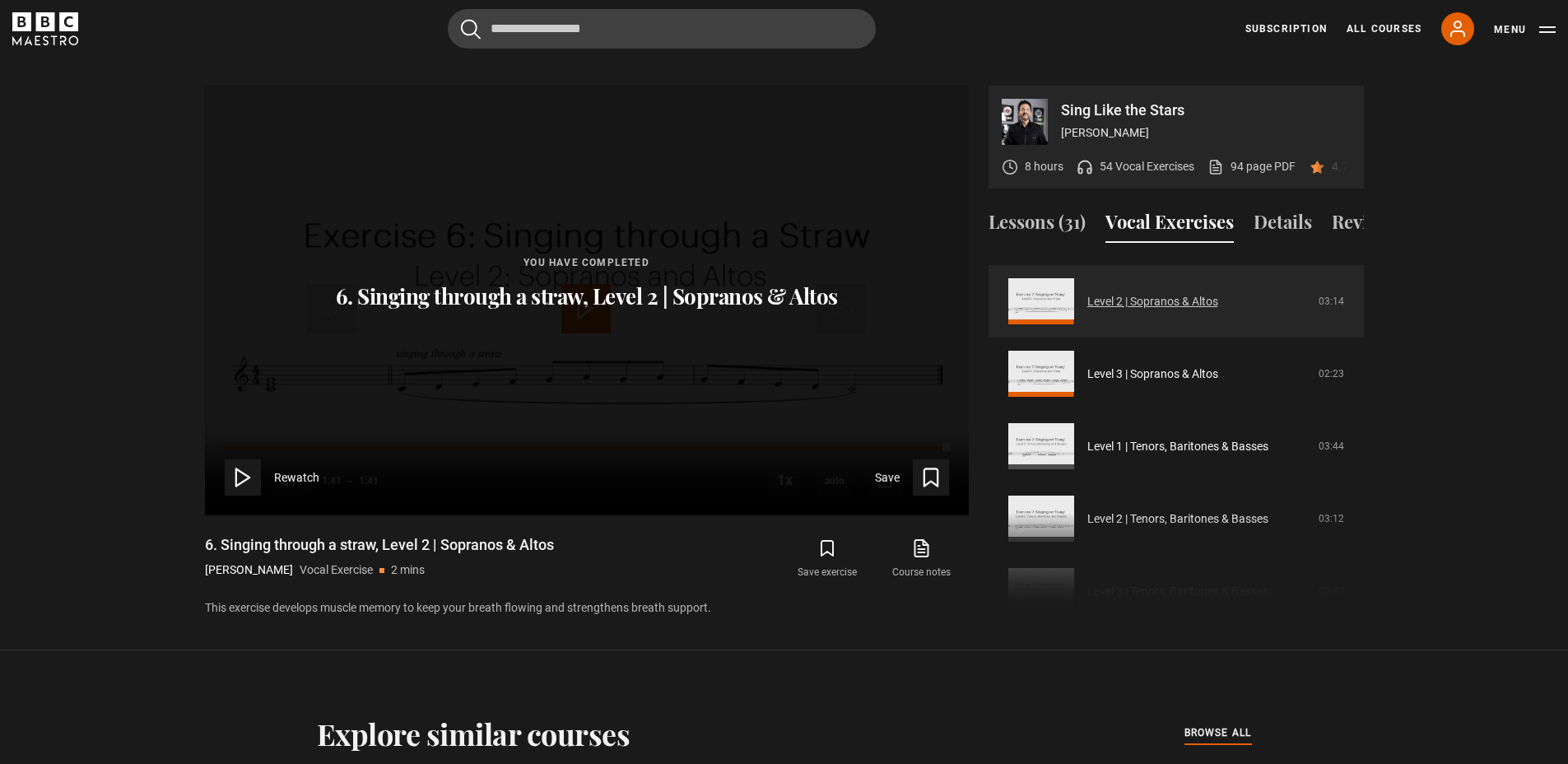
scroll to position [360, 0]
click at [1146, 300] on link "Level 2 | Sopranos & Altos" at bounding box center [1153, 305] width 131 height 17
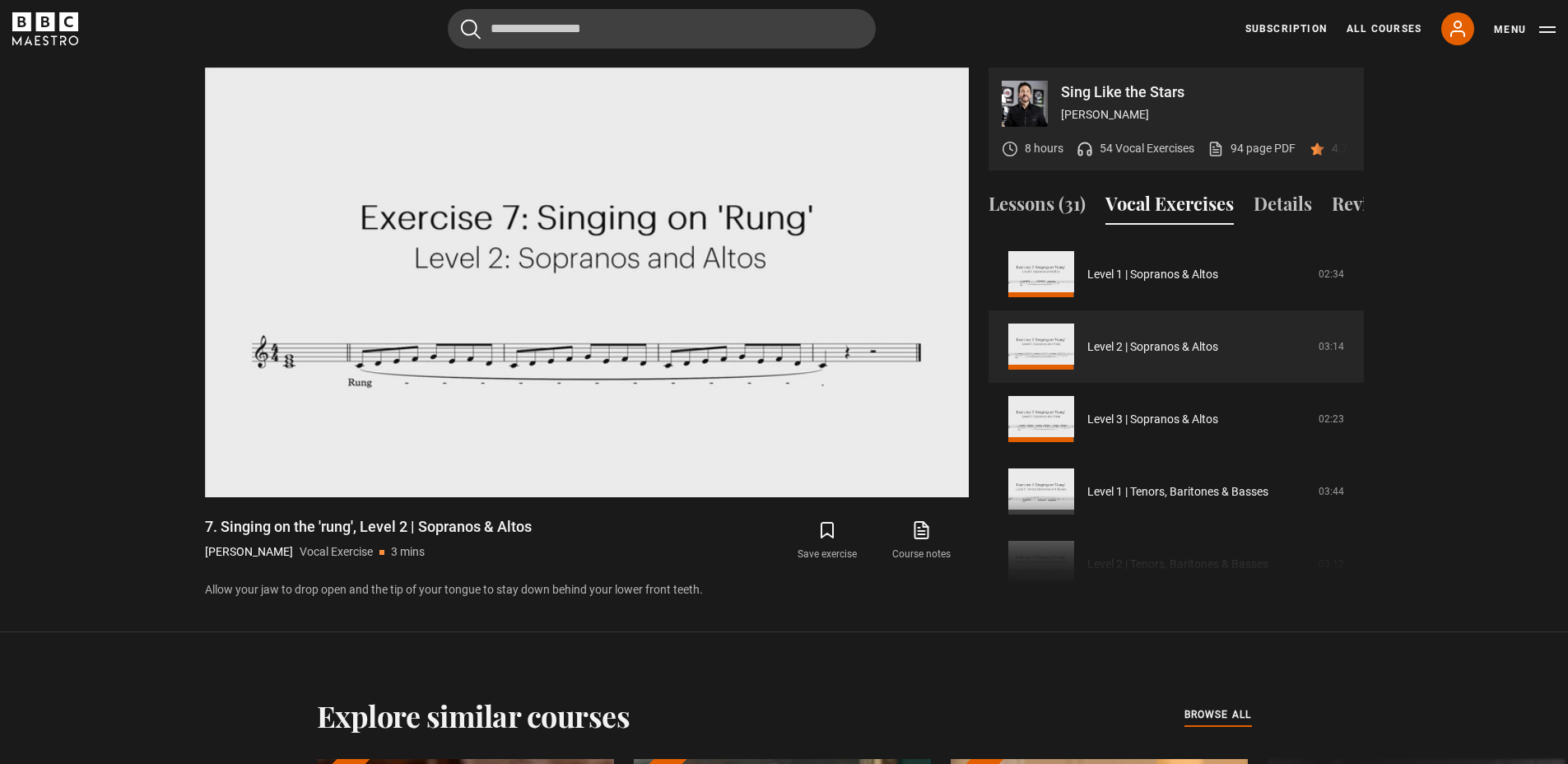
scroll to position [809, 0]
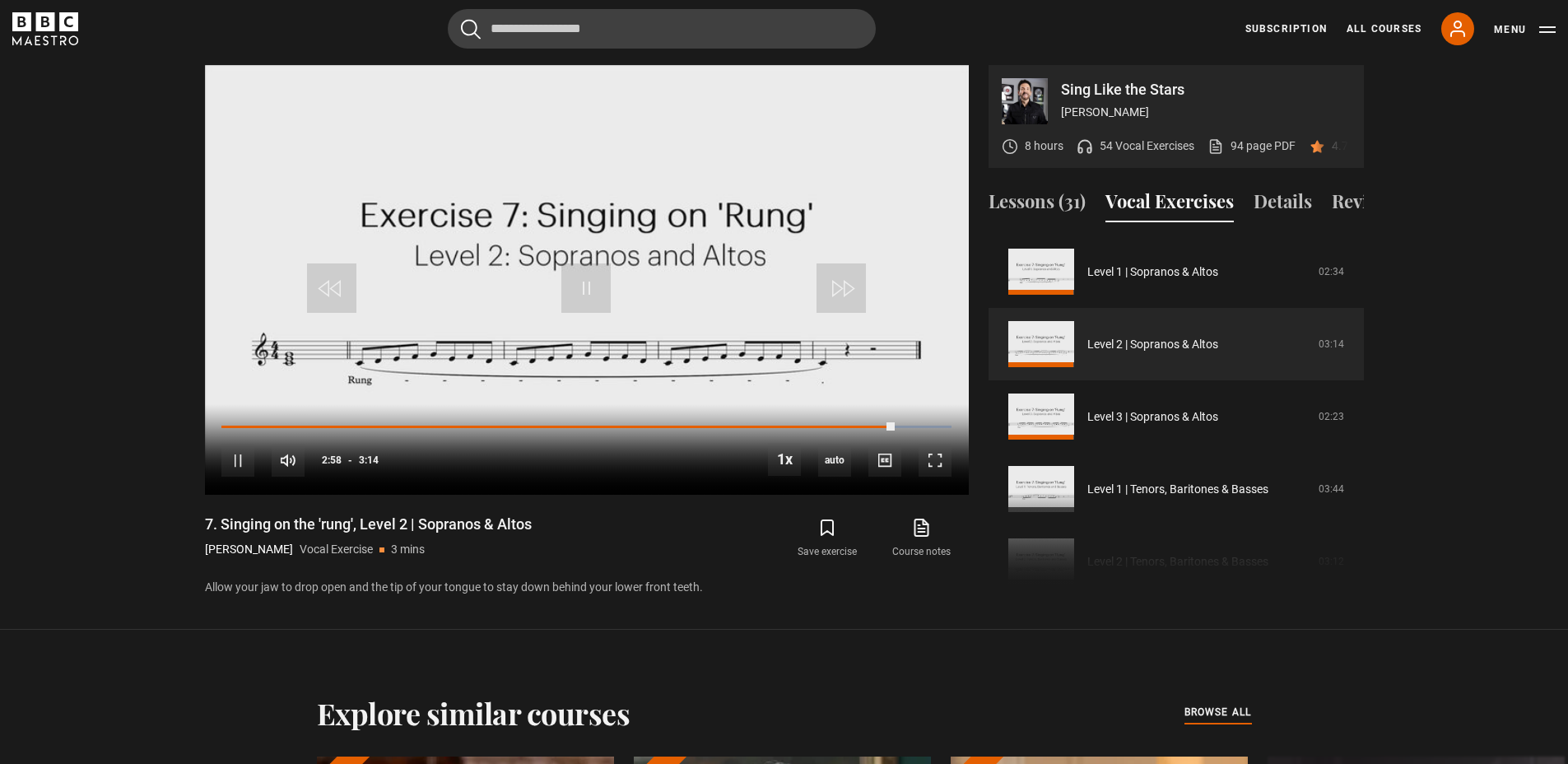
click at [645, 515] on div "7. Singing on the 'rung', Level 2 | Sopranos & Altos [PERSON_NAME] Vocal Exerci…" at bounding box center [425, 538] width 443 height 47
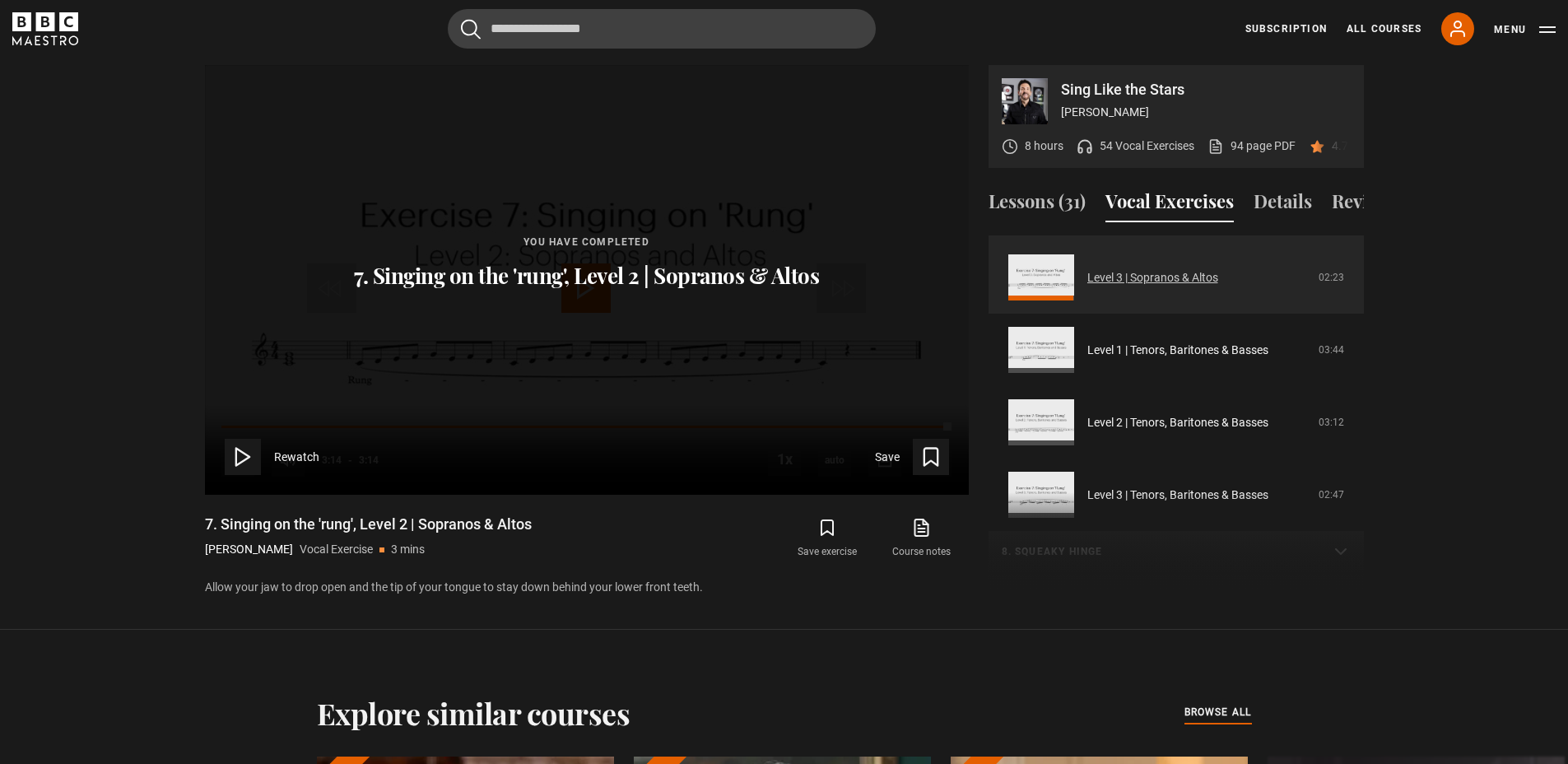
scroll to position [167, 0]
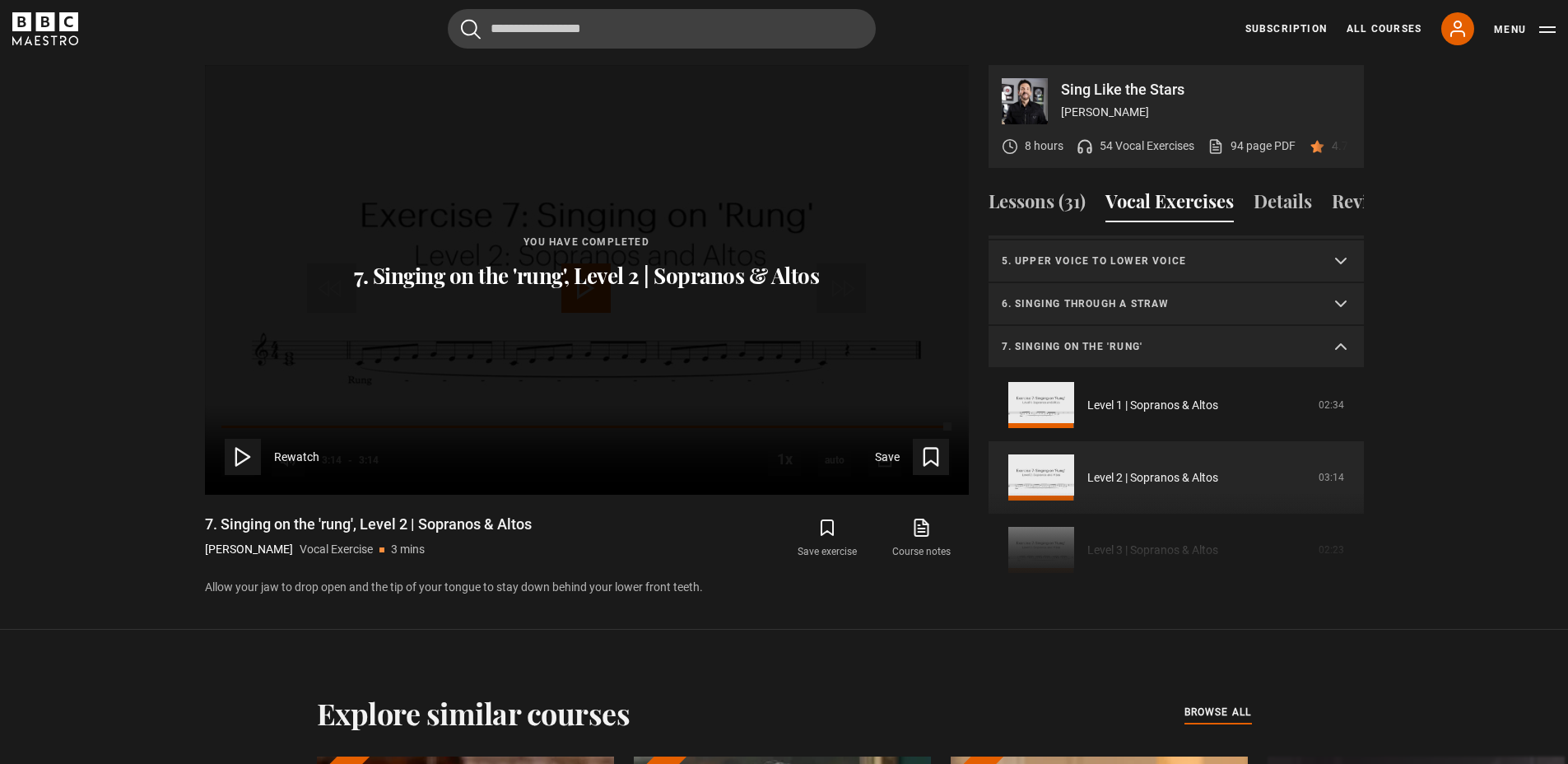
click at [1164, 357] on summary "7. Singing on the 'rung'" at bounding box center [1175, 348] width 375 height 43
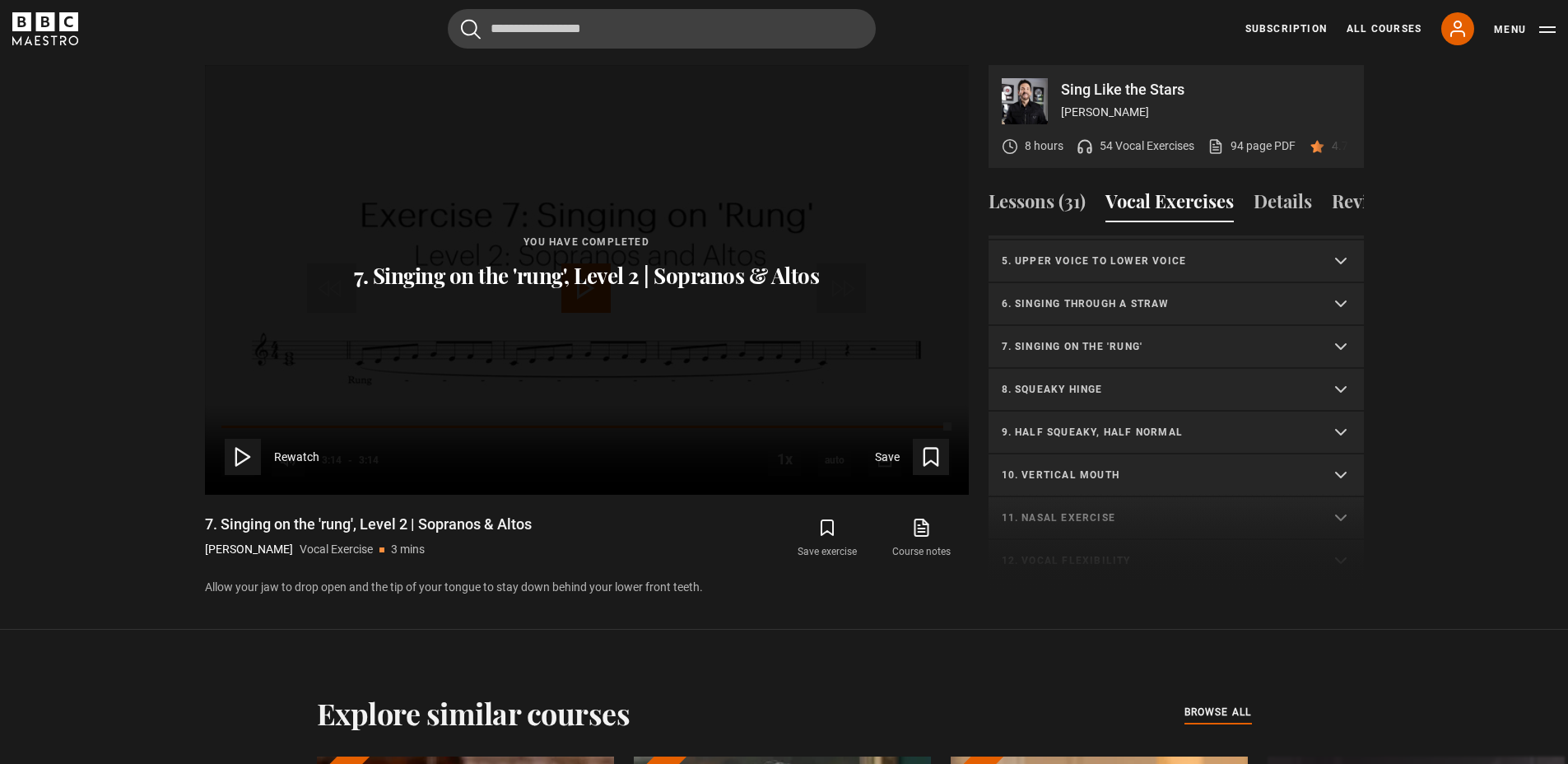
click at [1156, 386] on p "8. Squeaky hinge" at bounding box center [1156, 389] width 310 height 15
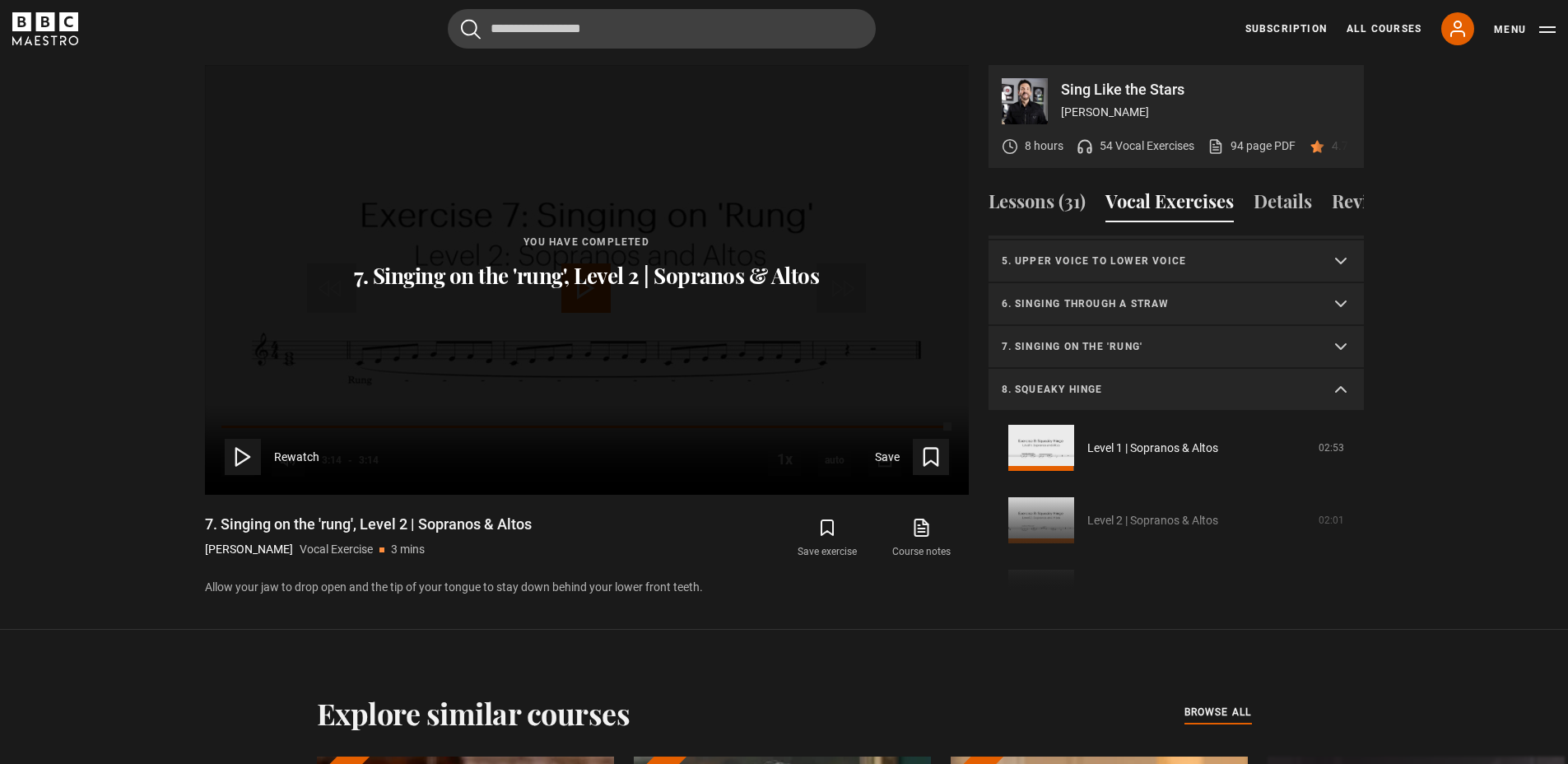
click at [1159, 386] on p "8. Squeaky hinge" at bounding box center [1156, 389] width 310 height 15
